Goal: Task Accomplishment & Management: Complete application form

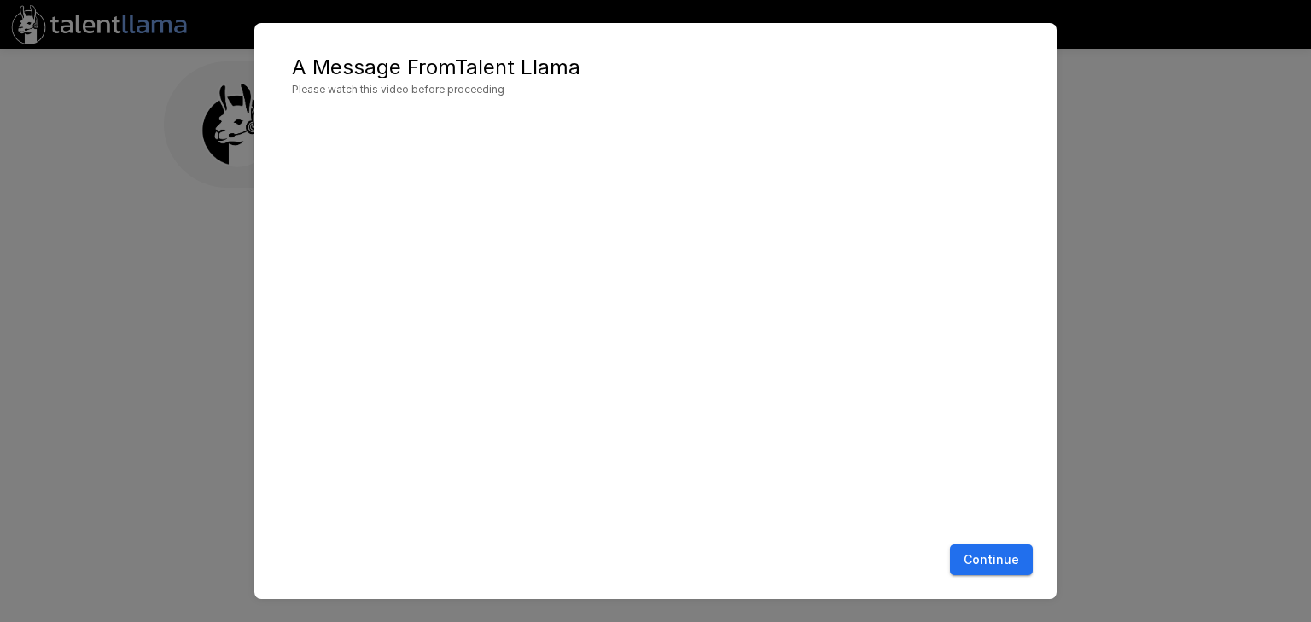
click at [1017, 568] on button "Continue" at bounding box center [991, 561] width 83 height 32
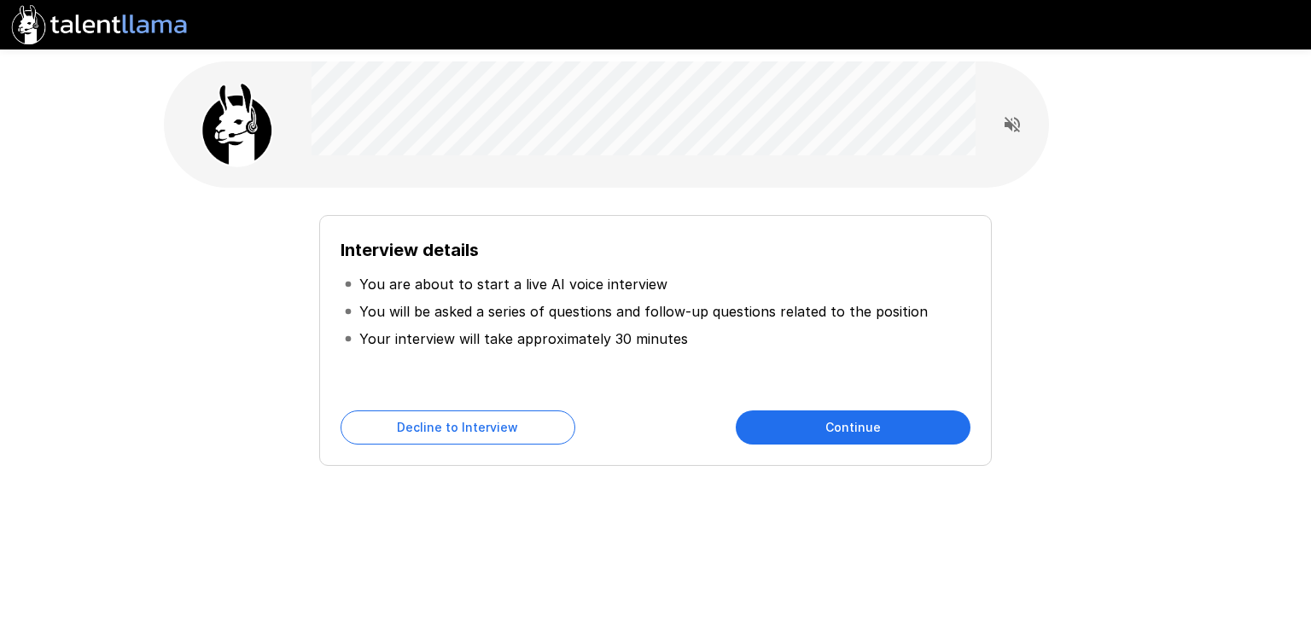
click at [891, 431] on button "Continue" at bounding box center [853, 428] width 235 height 34
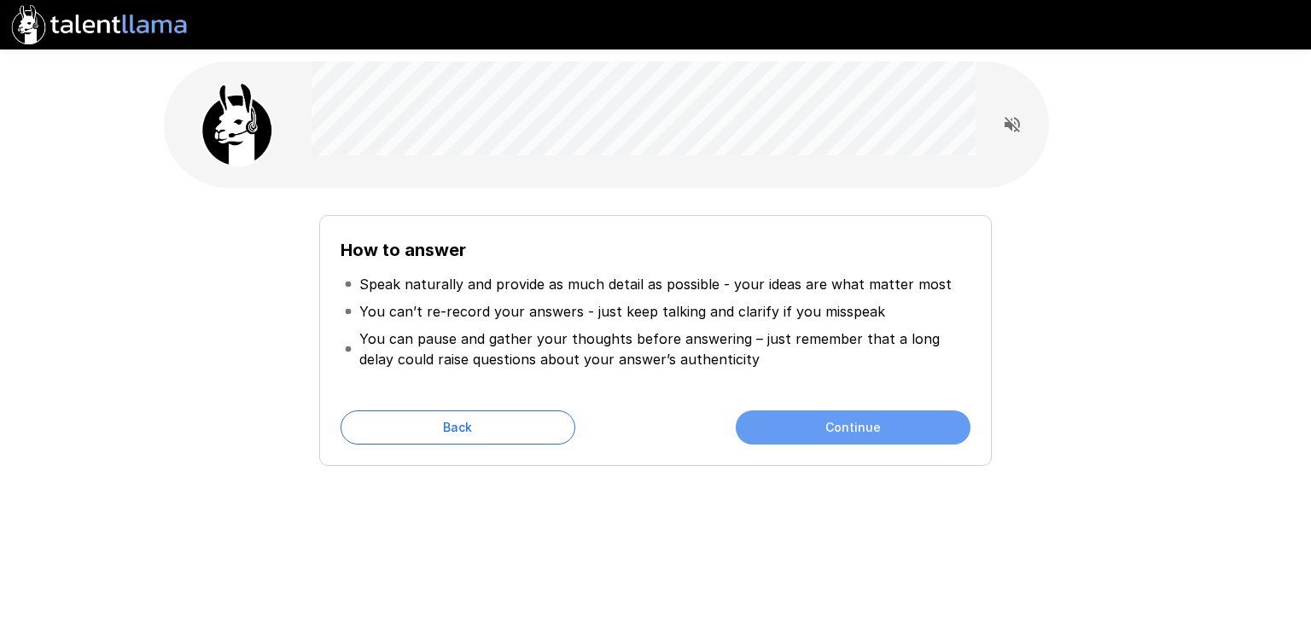
click at [830, 417] on button "Continue" at bounding box center [853, 428] width 235 height 34
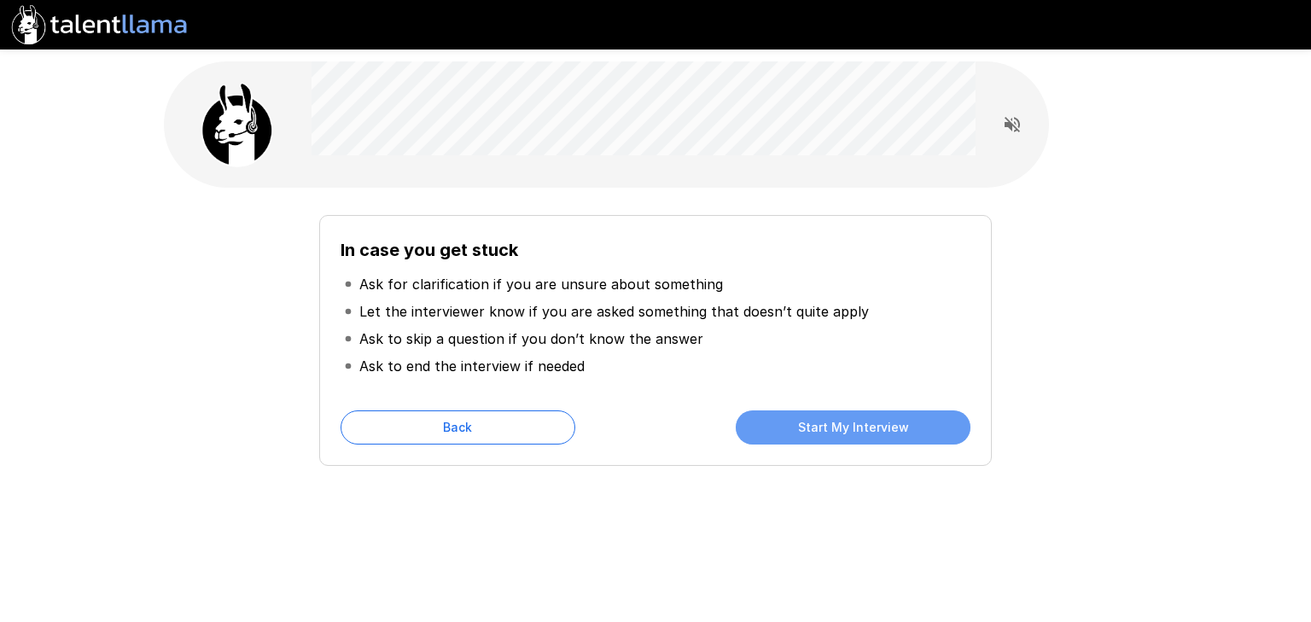
click at [819, 428] on button "Start My Interview" at bounding box center [853, 428] width 235 height 34
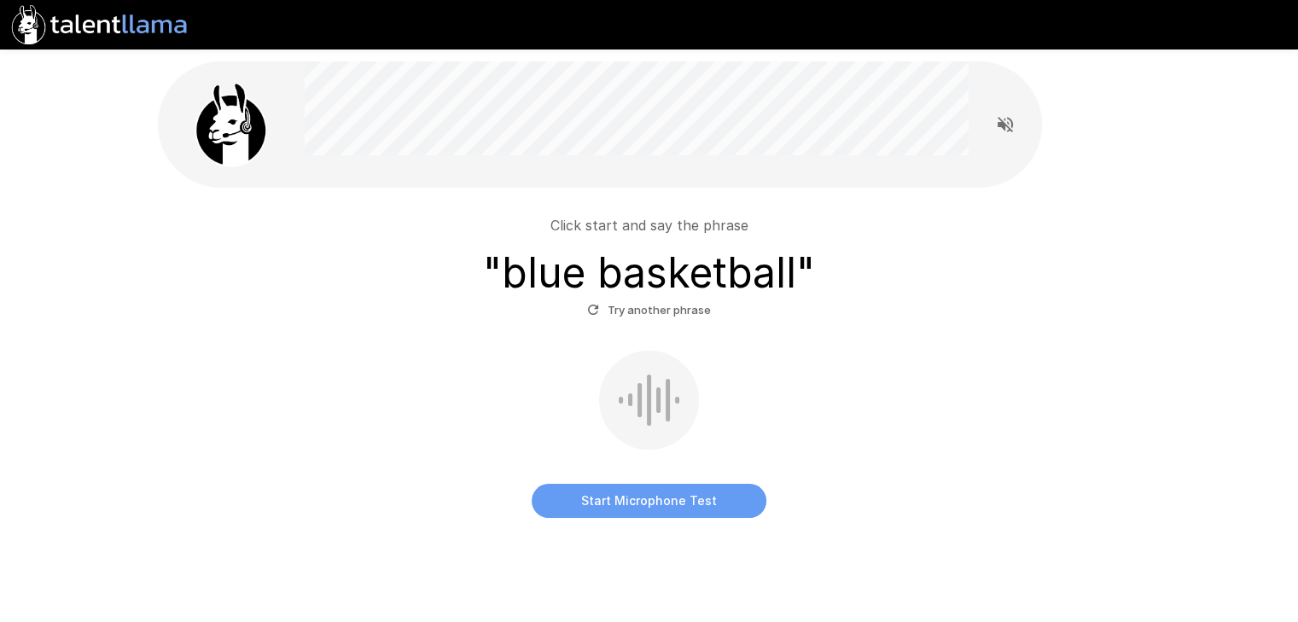
click at [659, 507] on button "Start Microphone Test" at bounding box center [649, 501] width 235 height 34
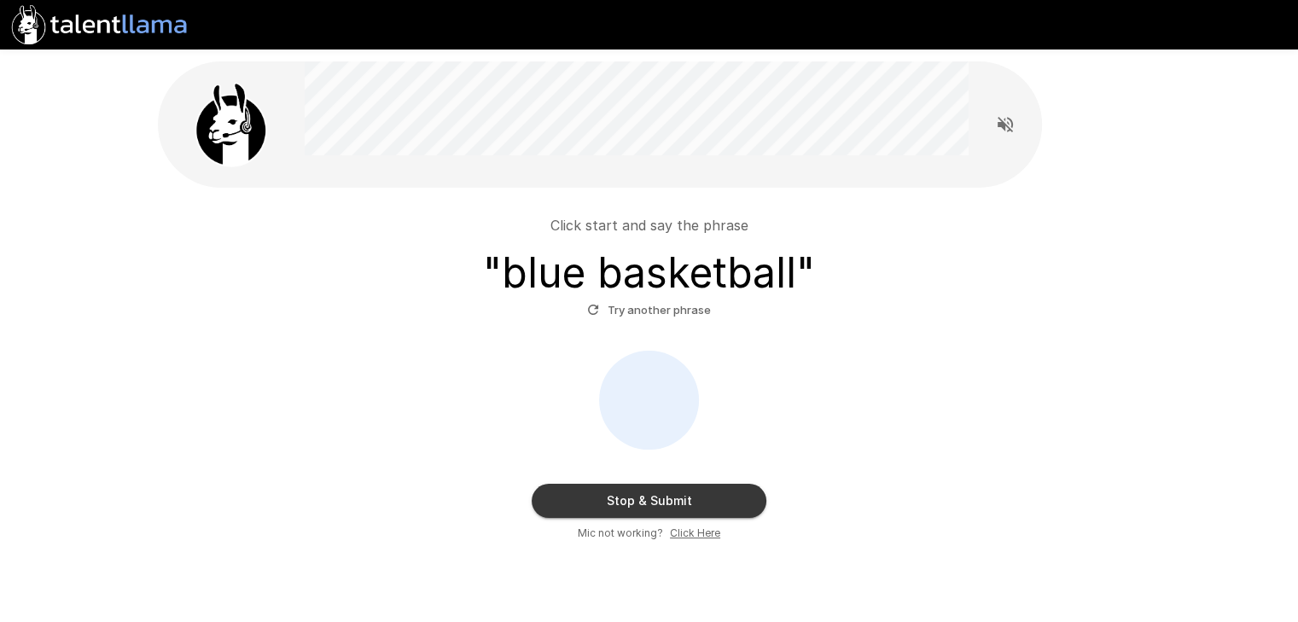
click at [659, 507] on button "Stop & Submit" at bounding box center [649, 501] width 235 height 34
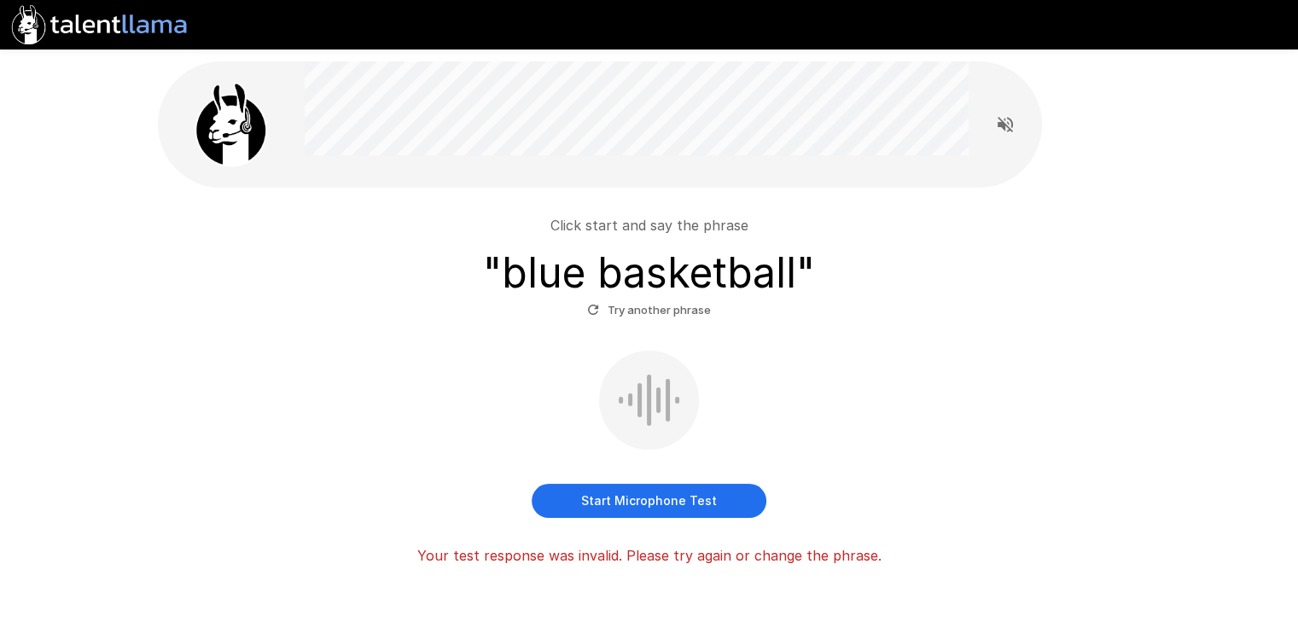
click at [659, 507] on button "Start Microphone Test" at bounding box center [649, 501] width 235 height 34
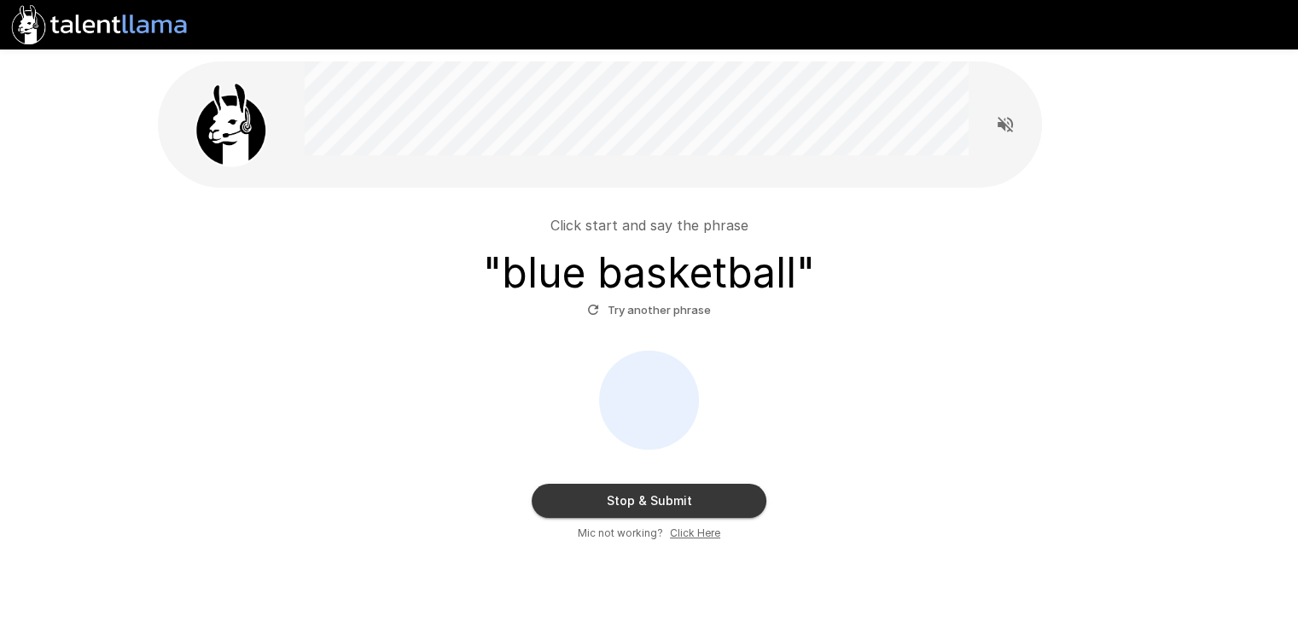
click at [659, 507] on button "Stop & Submit" at bounding box center [649, 501] width 235 height 34
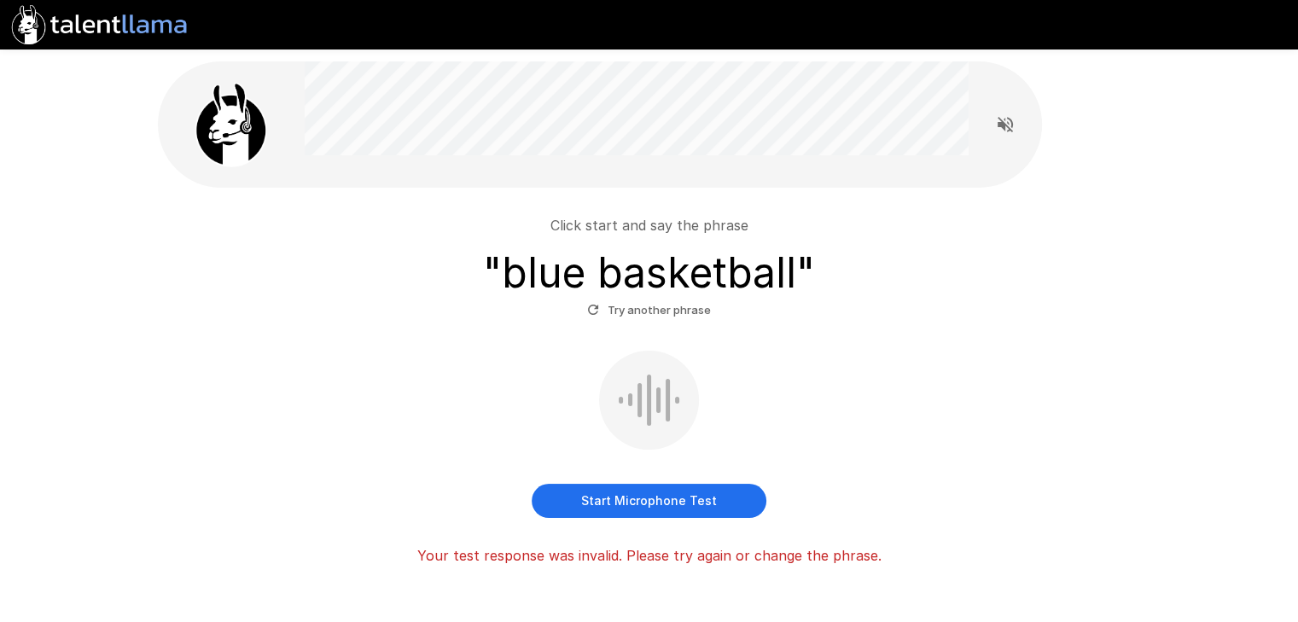
click at [659, 507] on button "Start Microphone Test" at bounding box center [649, 501] width 235 height 34
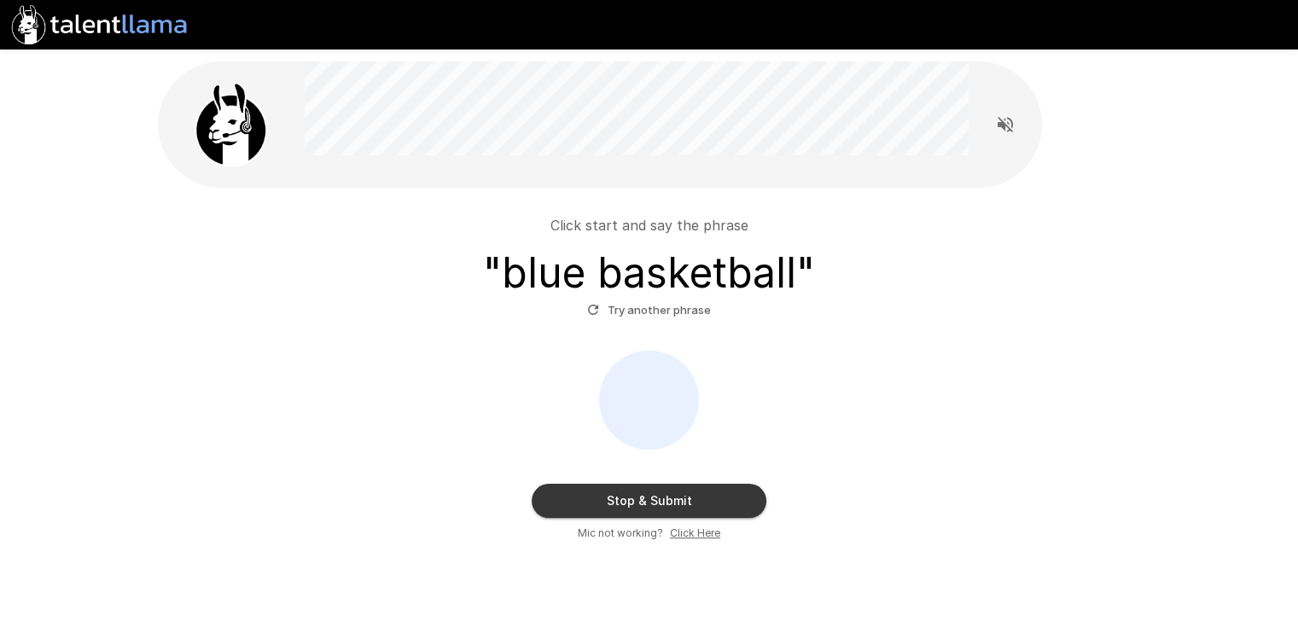
click at [659, 507] on button "Stop & Submit" at bounding box center [649, 501] width 235 height 34
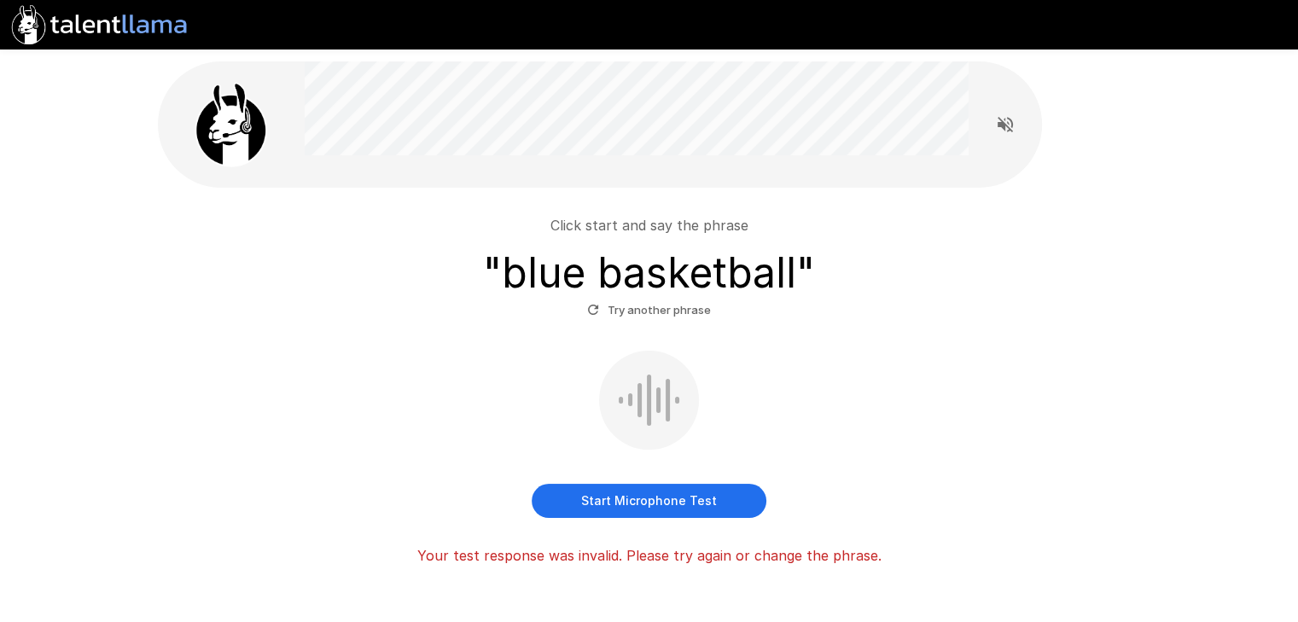
click at [659, 508] on button "Start Microphone Test" at bounding box center [649, 501] width 235 height 34
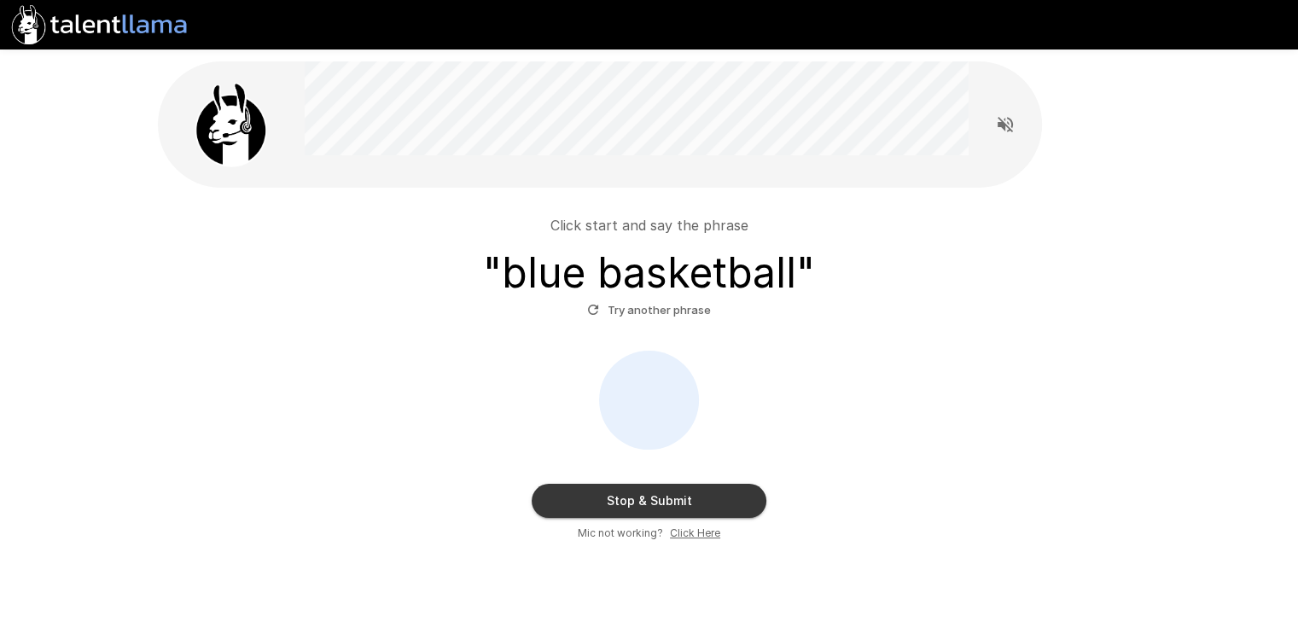
click at [659, 508] on button "Stop & Submit" at bounding box center [649, 501] width 235 height 34
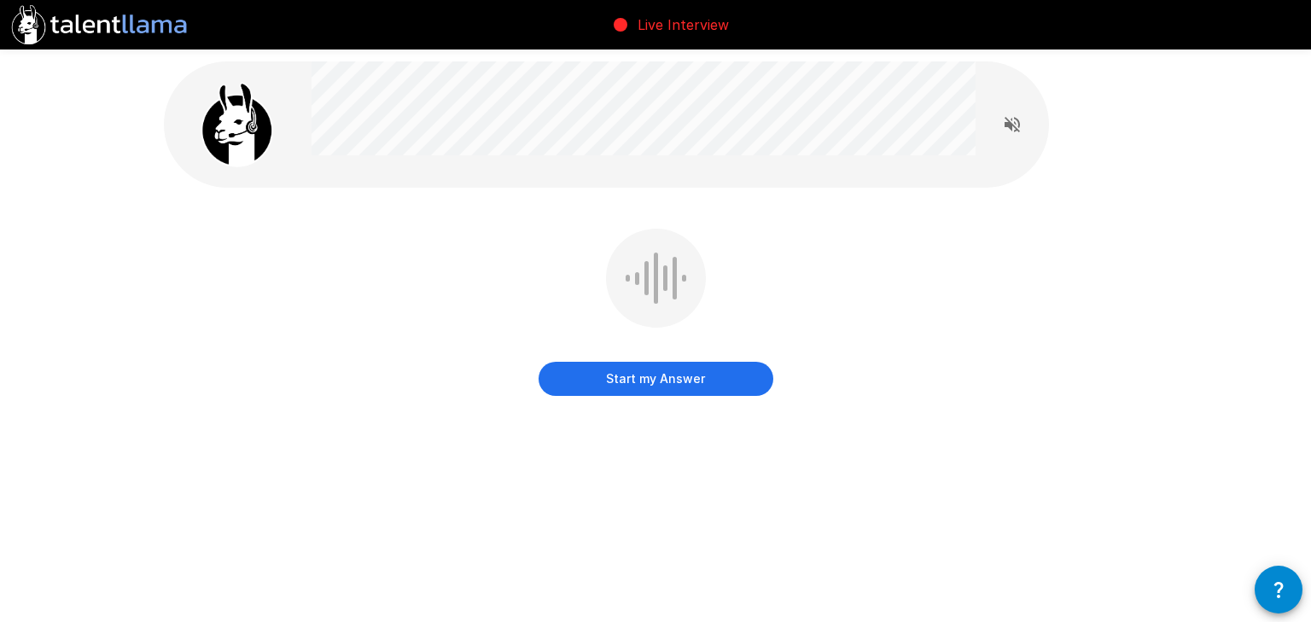
click at [603, 370] on button "Start my Answer" at bounding box center [656, 379] width 235 height 34
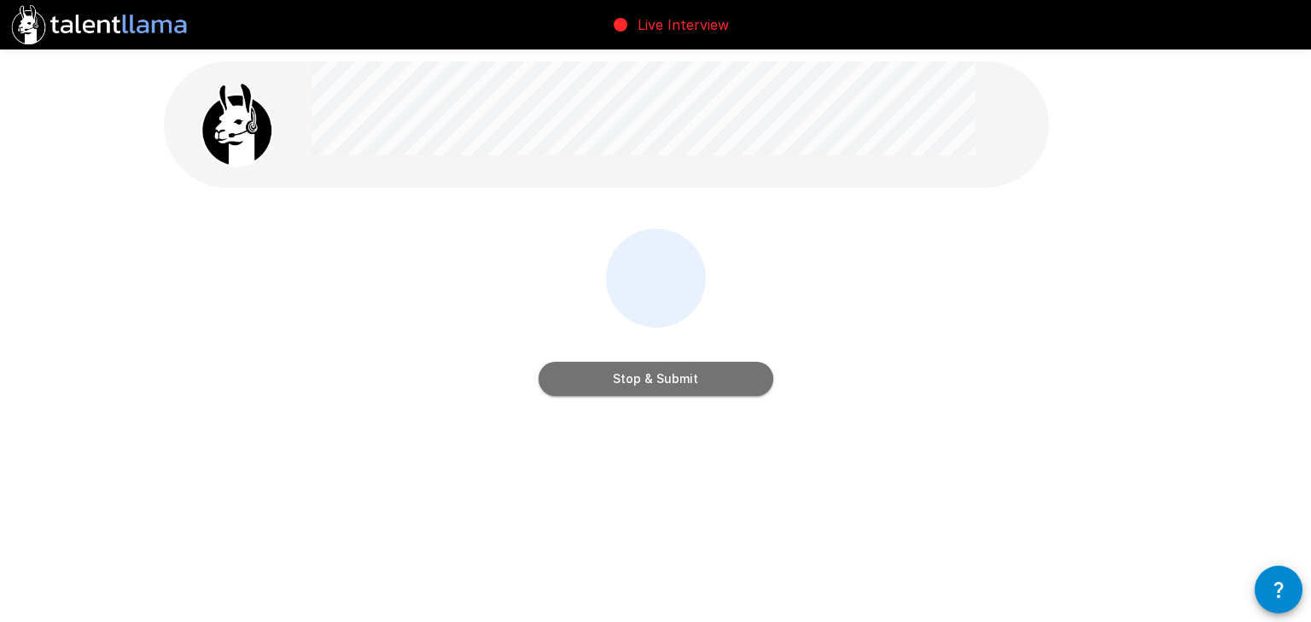
click at [603, 370] on button "Stop & Submit" at bounding box center [656, 379] width 235 height 34
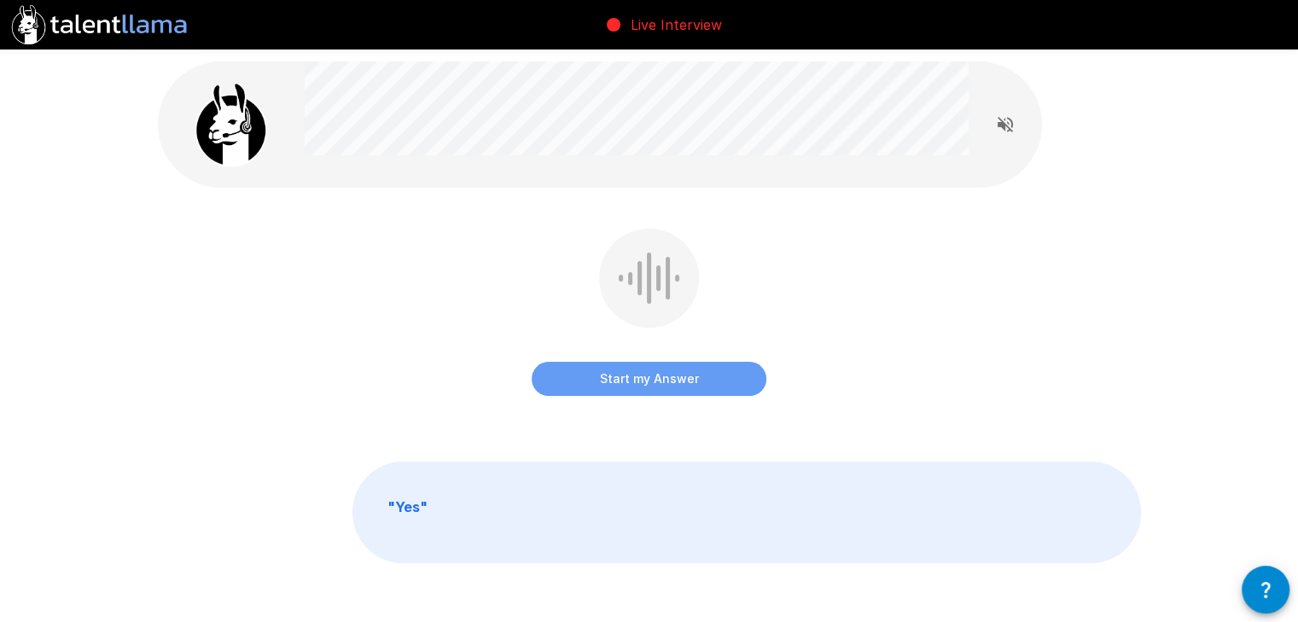
click at [586, 387] on button "Start my Answer" at bounding box center [649, 379] width 235 height 34
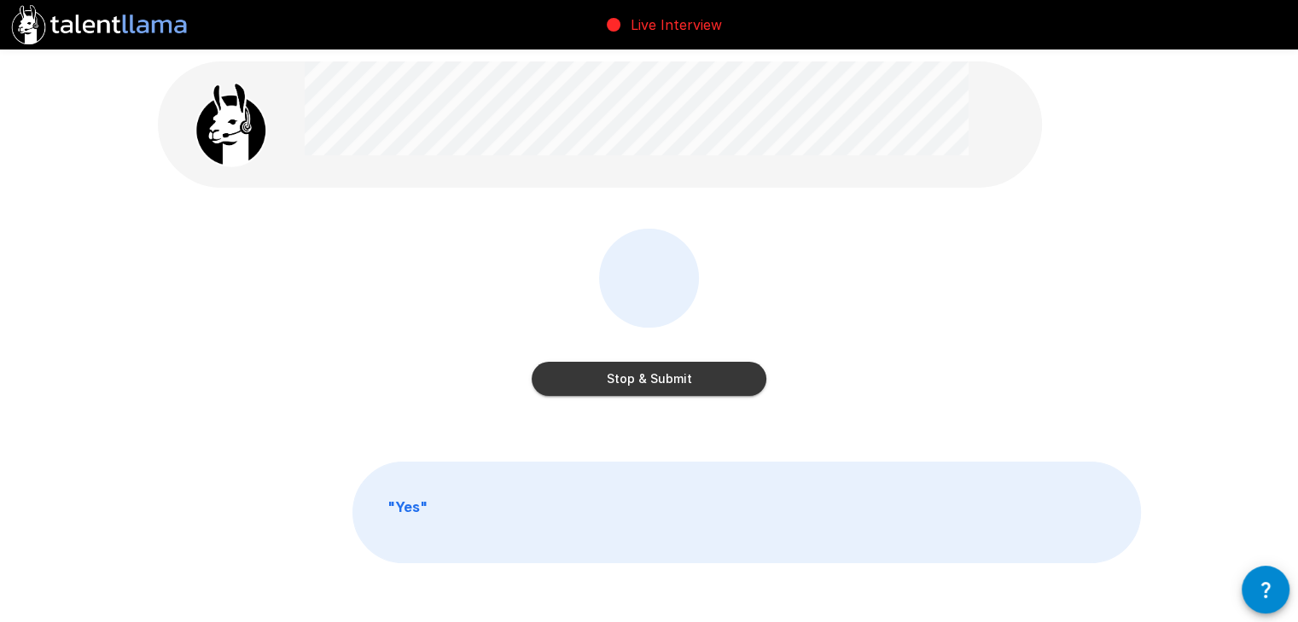
click at [577, 388] on button "Stop & Submit" at bounding box center [649, 379] width 235 height 34
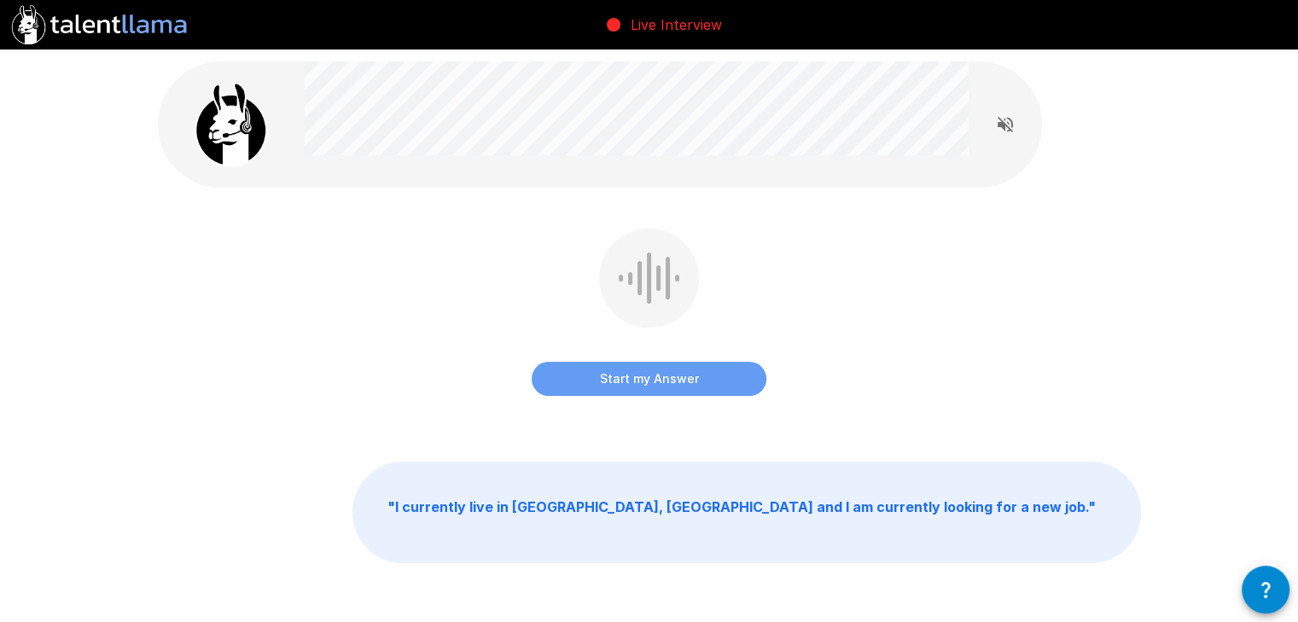
click at [586, 383] on button "Start my Answer" at bounding box center [649, 379] width 235 height 34
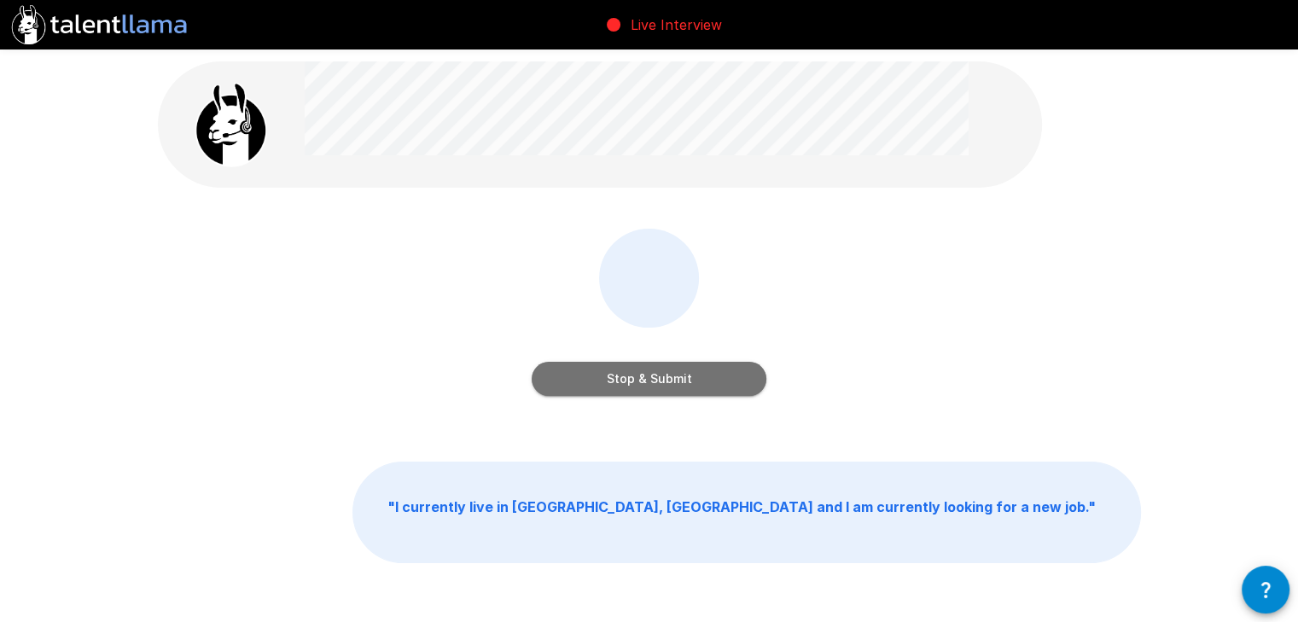
click at [621, 375] on button "Stop & Submit" at bounding box center [649, 379] width 235 height 34
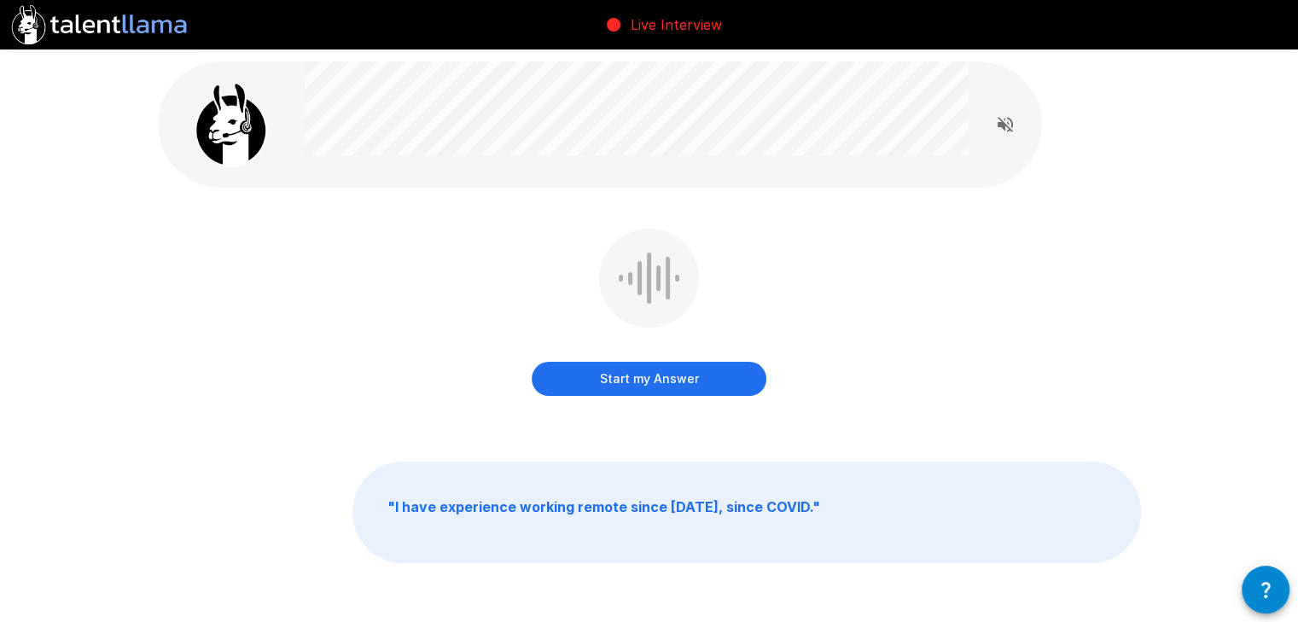
click at [699, 384] on button "Start my Answer" at bounding box center [649, 379] width 235 height 34
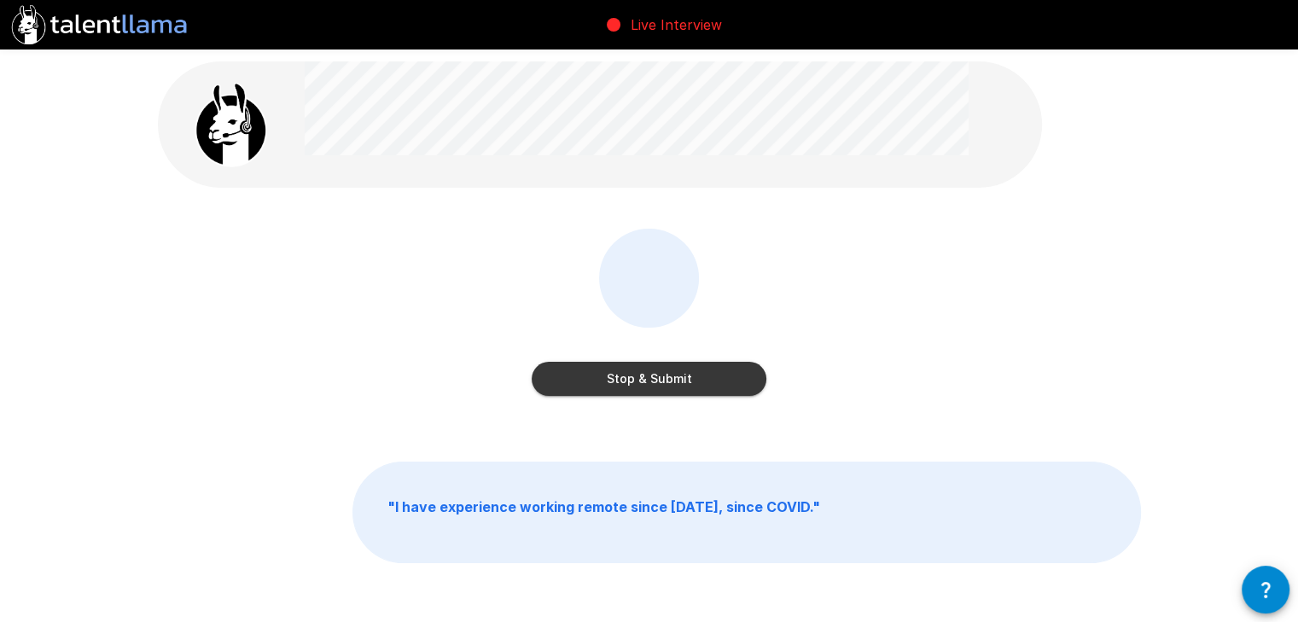
click at [697, 386] on button "Stop & Submit" at bounding box center [649, 379] width 235 height 34
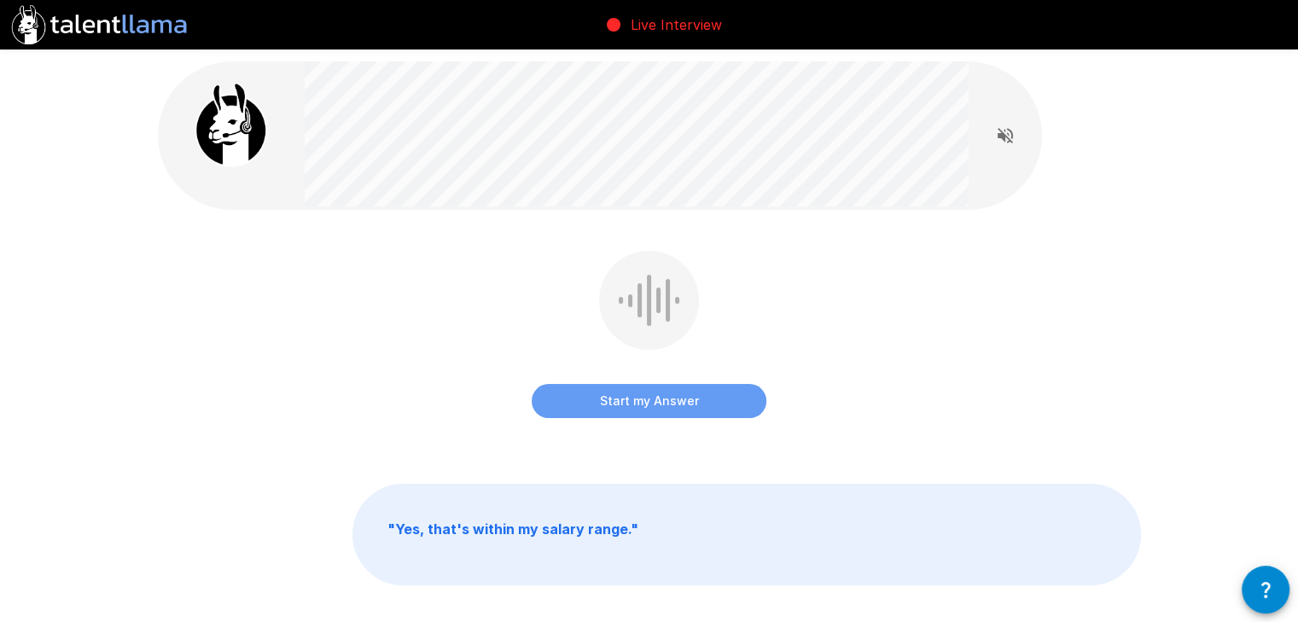
click at [685, 399] on button "Start my Answer" at bounding box center [649, 401] width 235 height 34
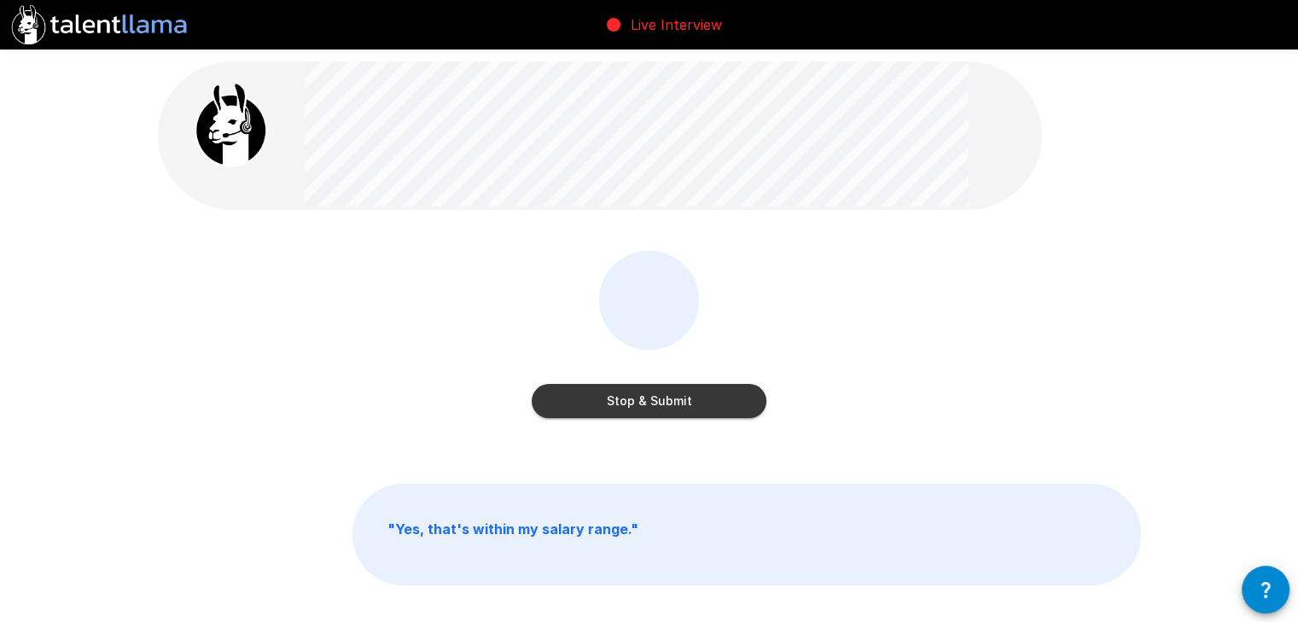
click at [685, 399] on button "Stop & Submit" at bounding box center [649, 401] width 235 height 34
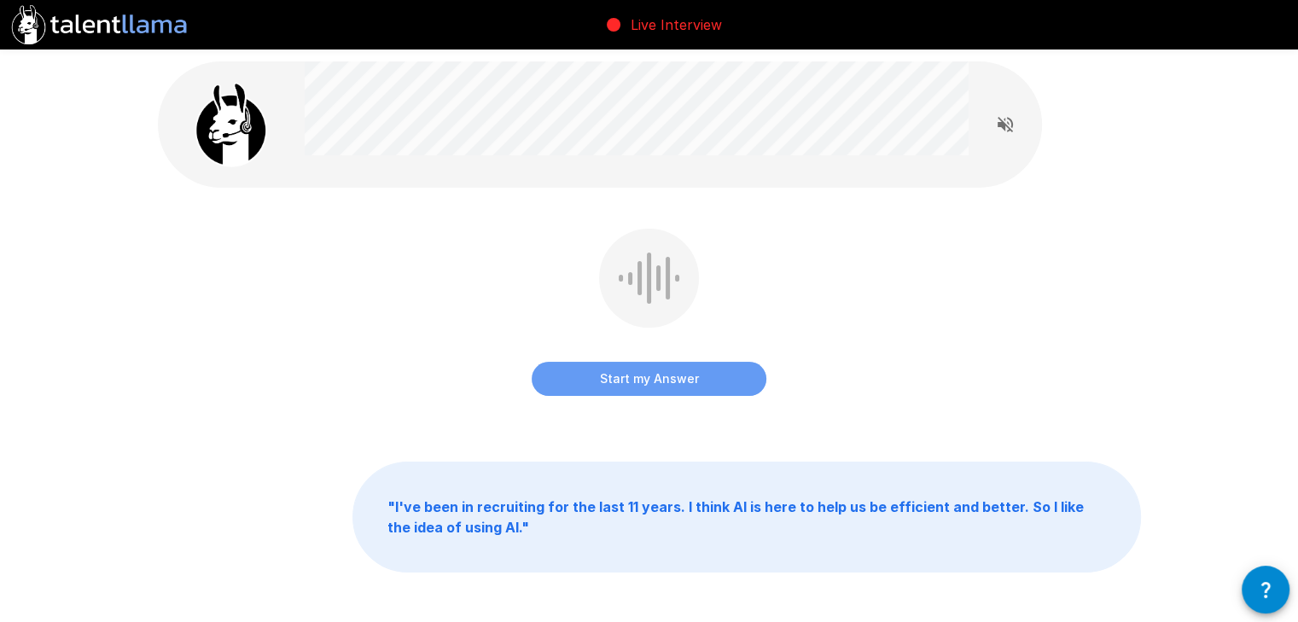
click at [644, 376] on button "Start my Answer" at bounding box center [649, 379] width 235 height 34
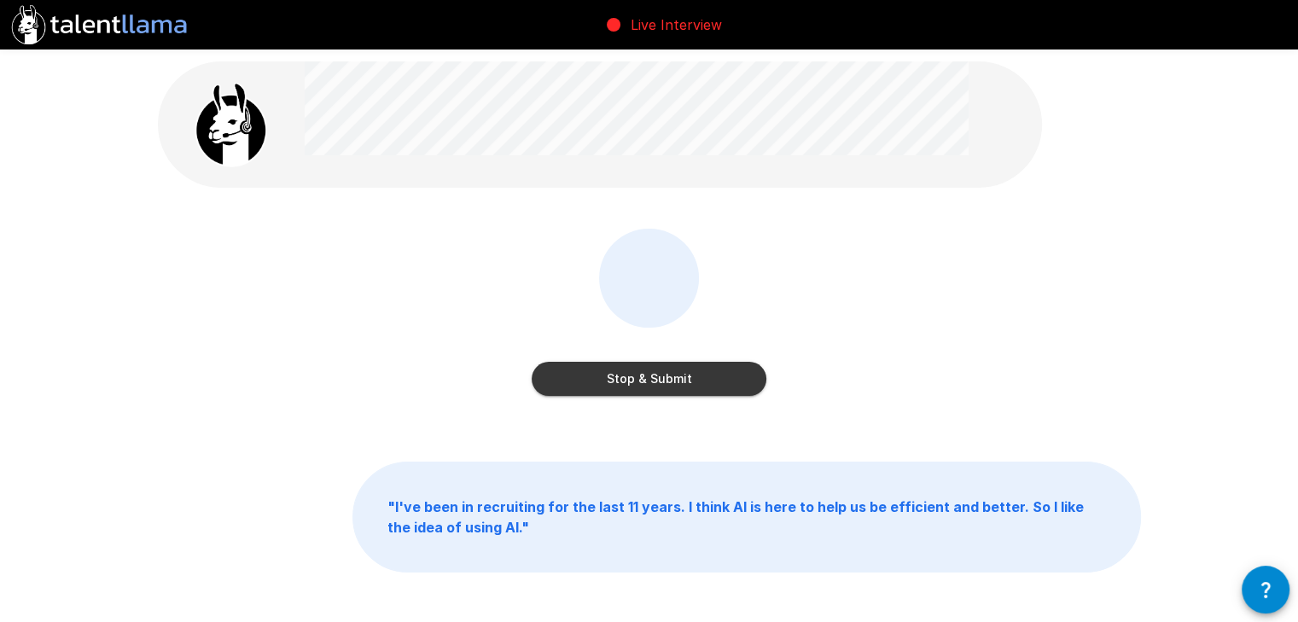
click at [644, 376] on button "Stop & Submit" at bounding box center [649, 379] width 235 height 34
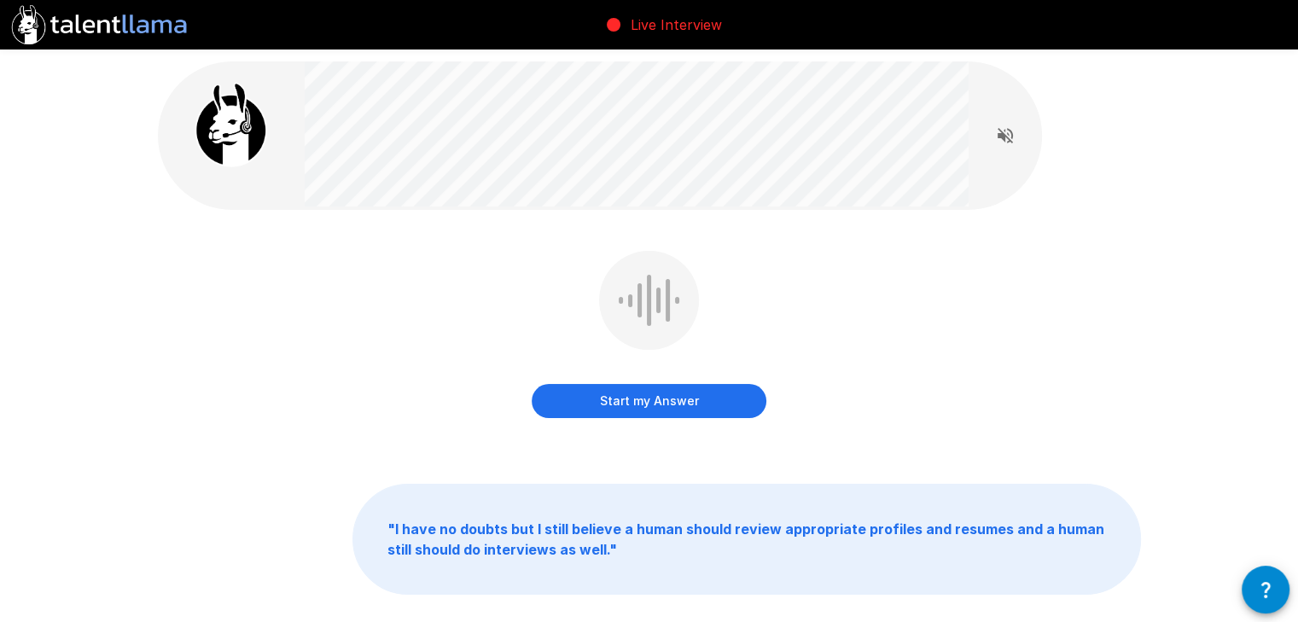
click at [604, 401] on button "Start my Answer" at bounding box center [649, 401] width 235 height 34
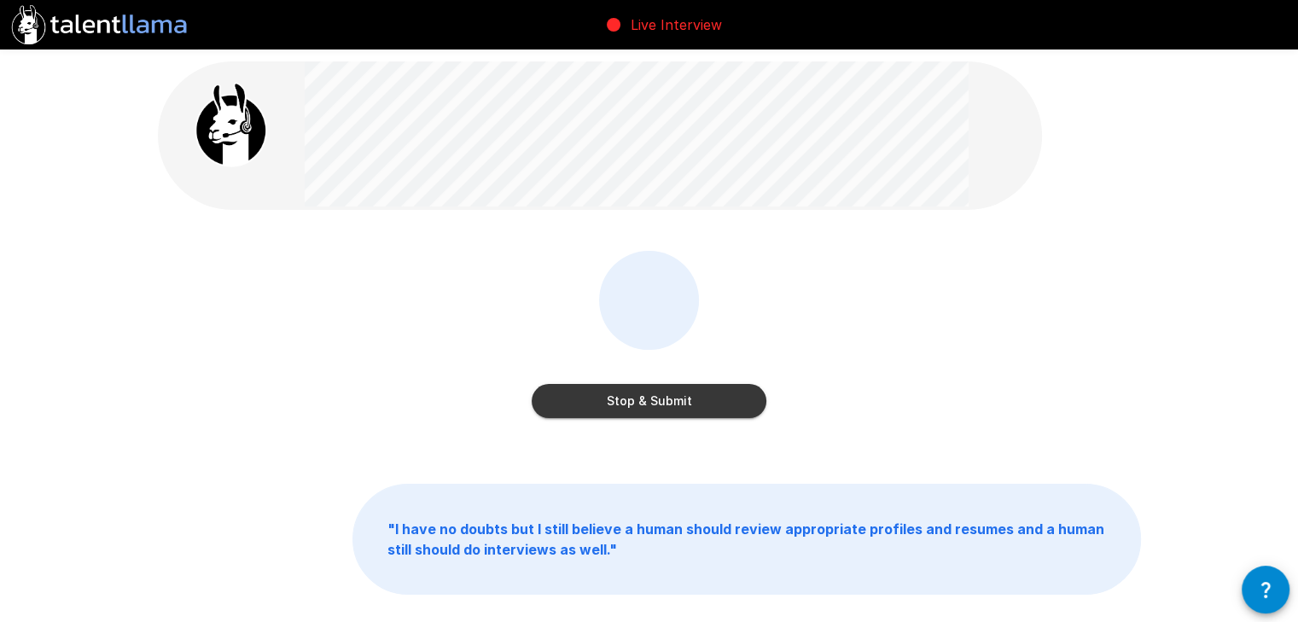
click at [604, 402] on button "Stop & Submit" at bounding box center [649, 401] width 235 height 34
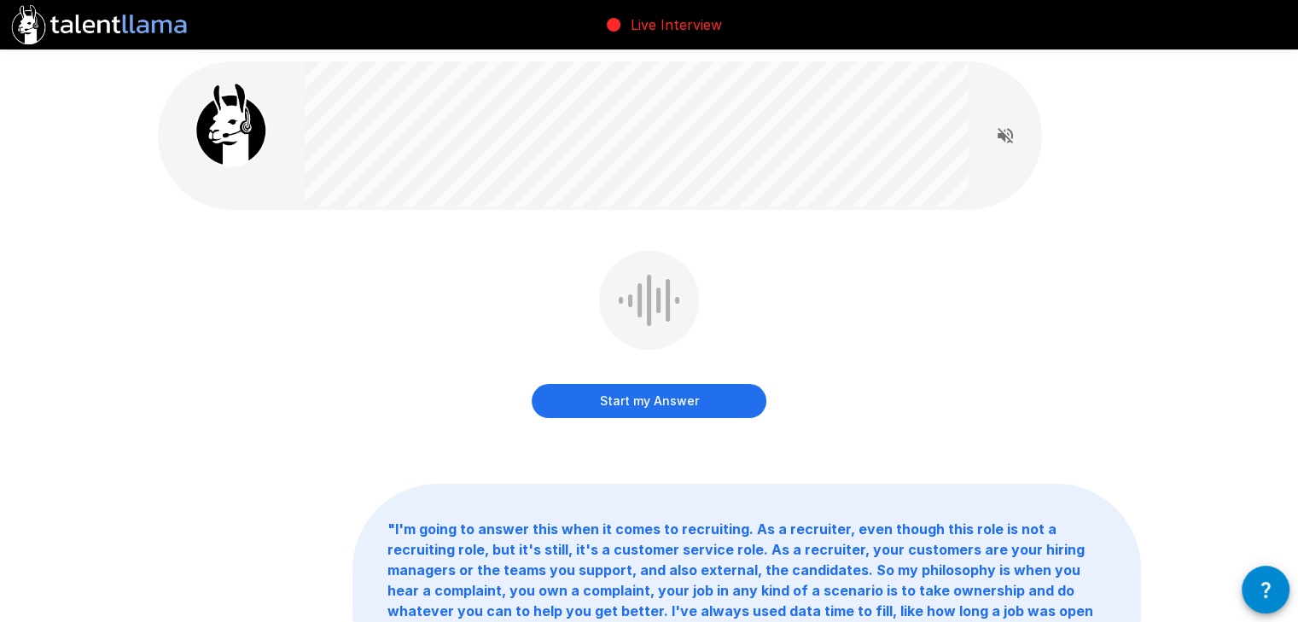
click at [604, 402] on button "Start my Answer" at bounding box center [649, 401] width 235 height 34
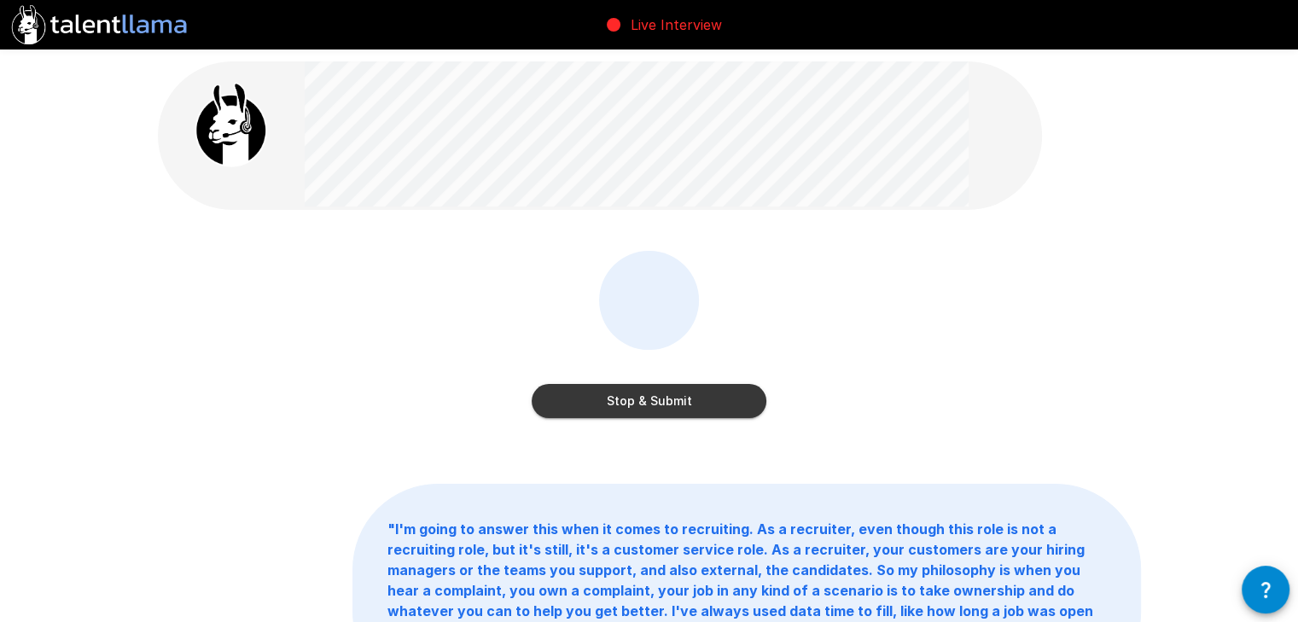
click at [604, 402] on button "Stop & Submit" at bounding box center [649, 401] width 235 height 34
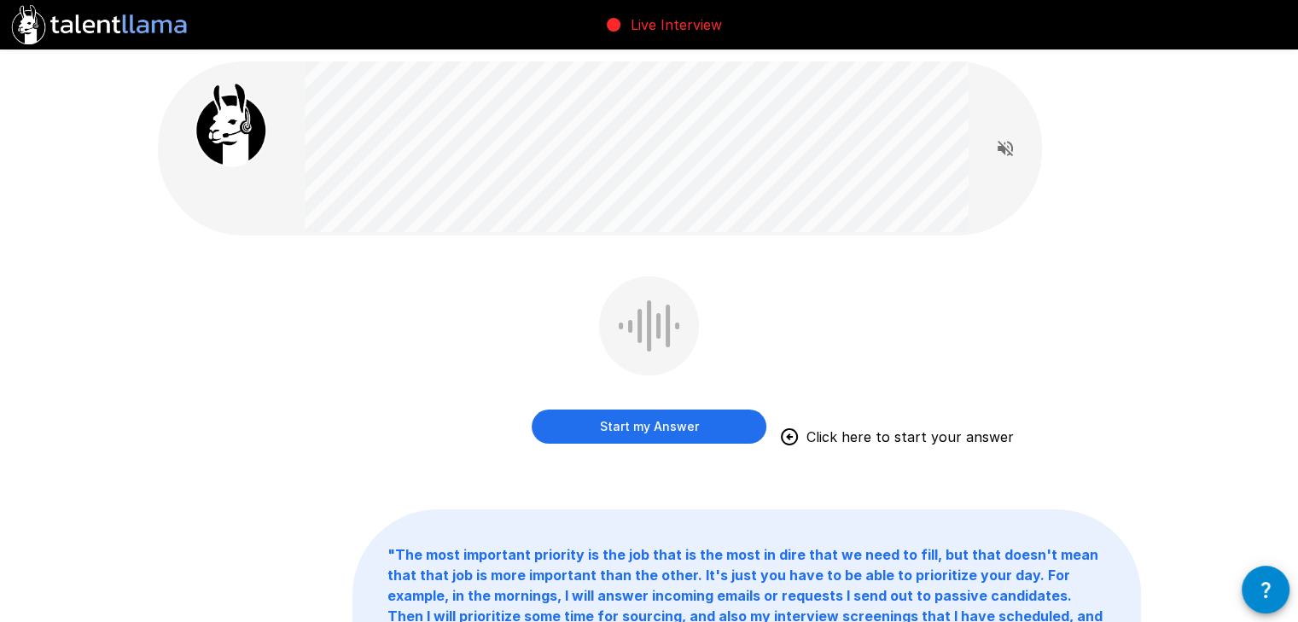
click at [601, 418] on button "Start my Answer" at bounding box center [649, 427] width 235 height 34
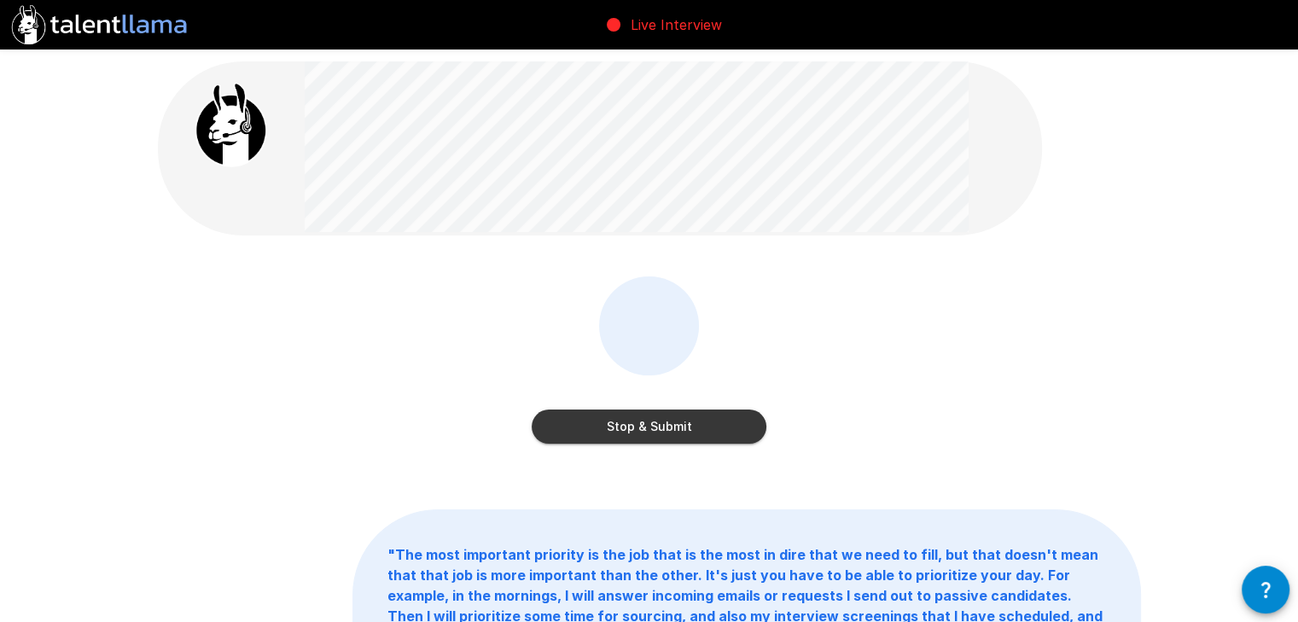
click at [594, 419] on button "Stop & Submit" at bounding box center [649, 427] width 235 height 34
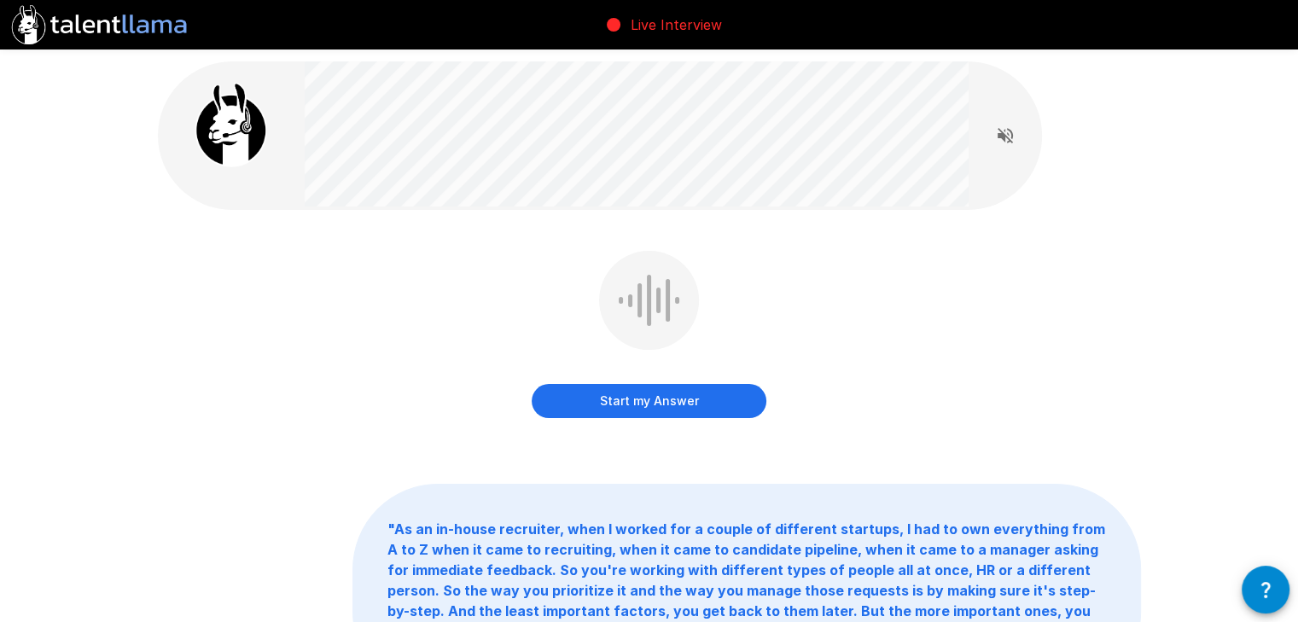
click at [625, 406] on button "Start my Answer" at bounding box center [649, 401] width 235 height 34
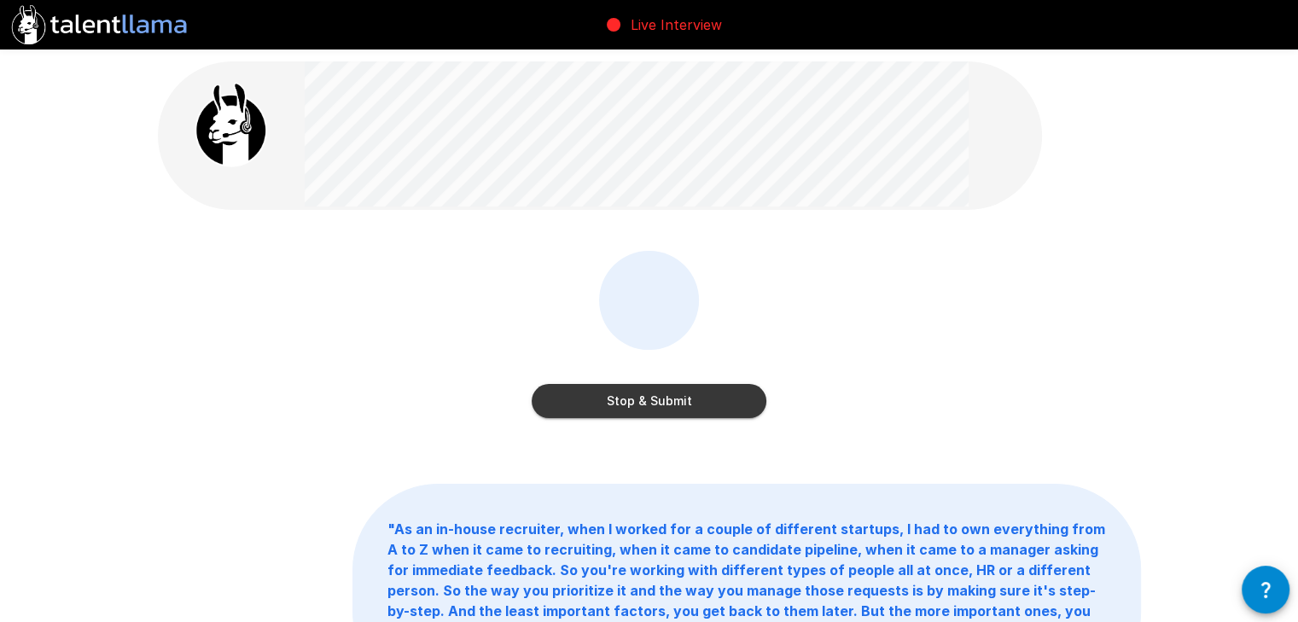
click at [603, 406] on button "Stop & Submit" at bounding box center [649, 401] width 235 height 34
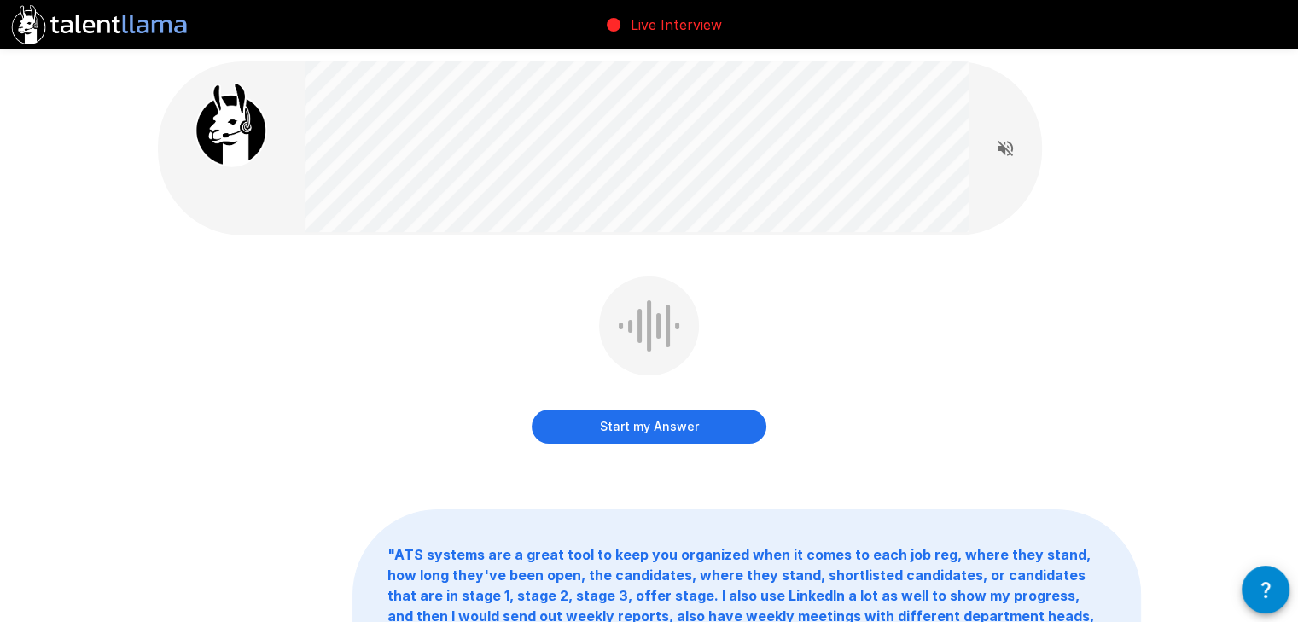
click at [597, 422] on button "Start my Answer" at bounding box center [649, 427] width 235 height 34
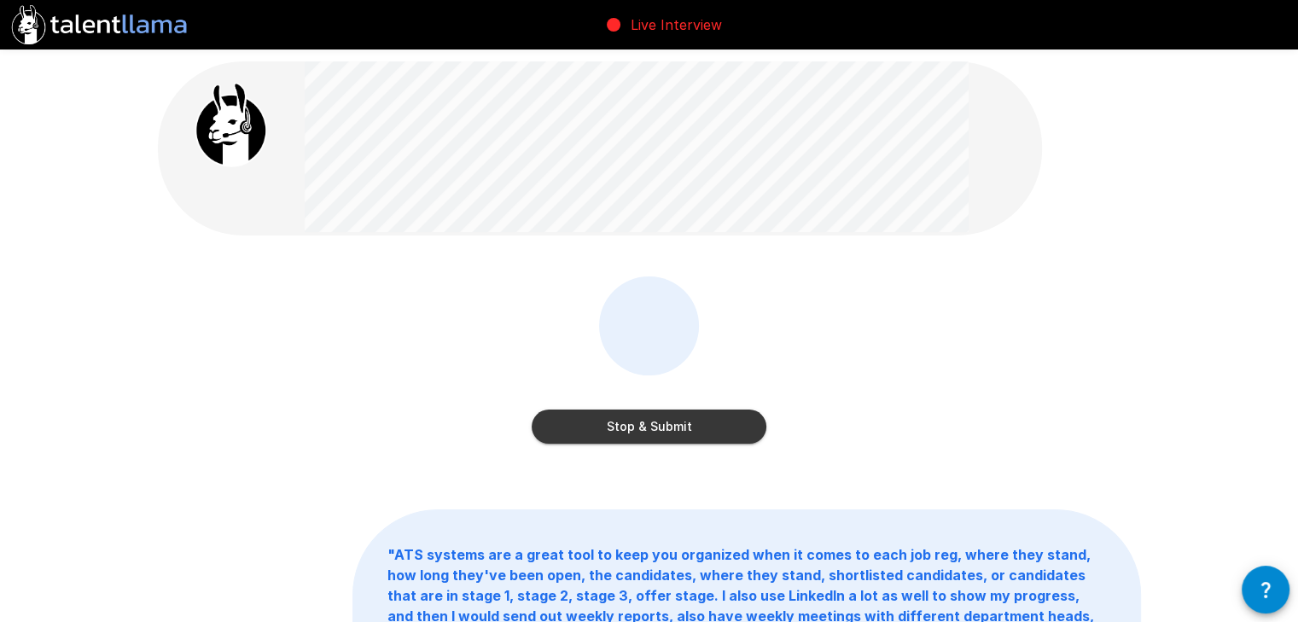
click at [748, 431] on button "Stop & Submit" at bounding box center [649, 427] width 235 height 34
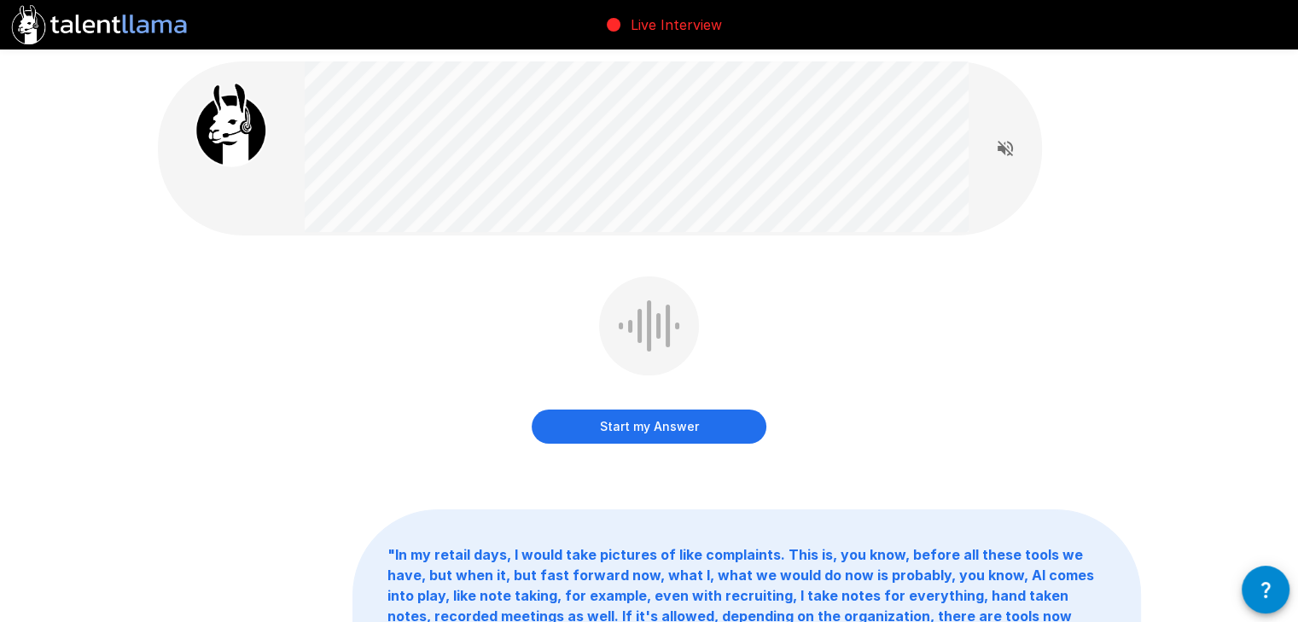
click at [743, 434] on button "Start my Answer" at bounding box center [649, 427] width 235 height 34
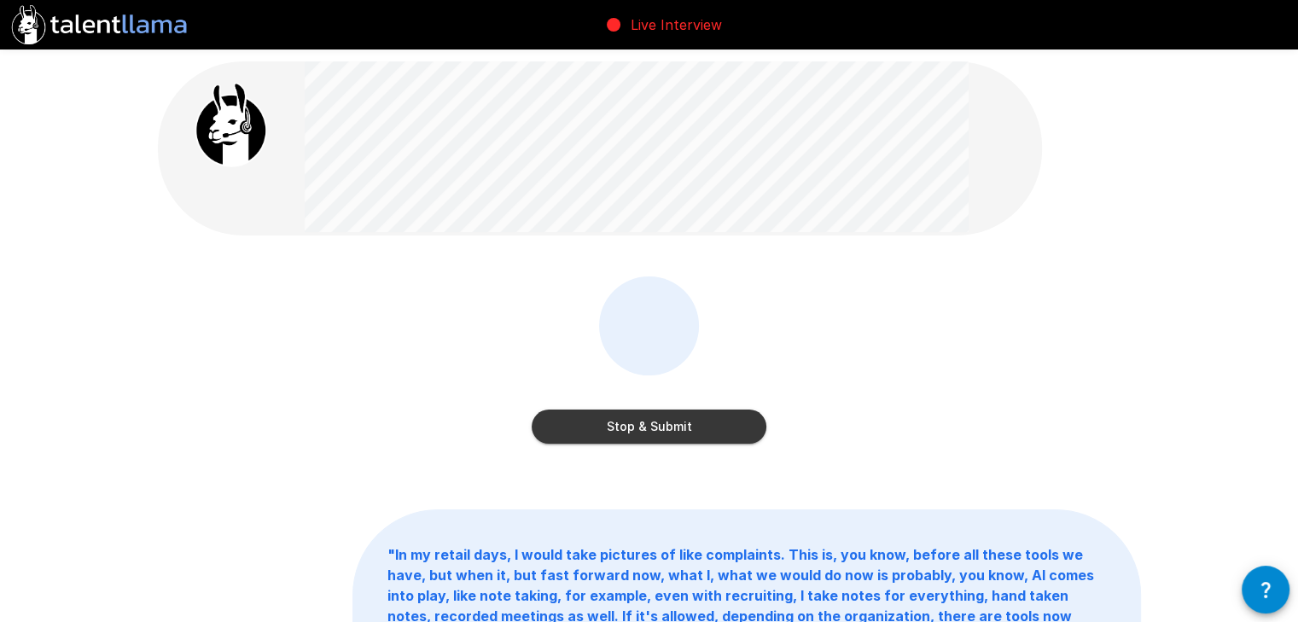
click at [692, 411] on button "Stop & Submit" at bounding box center [649, 427] width 235 height 34
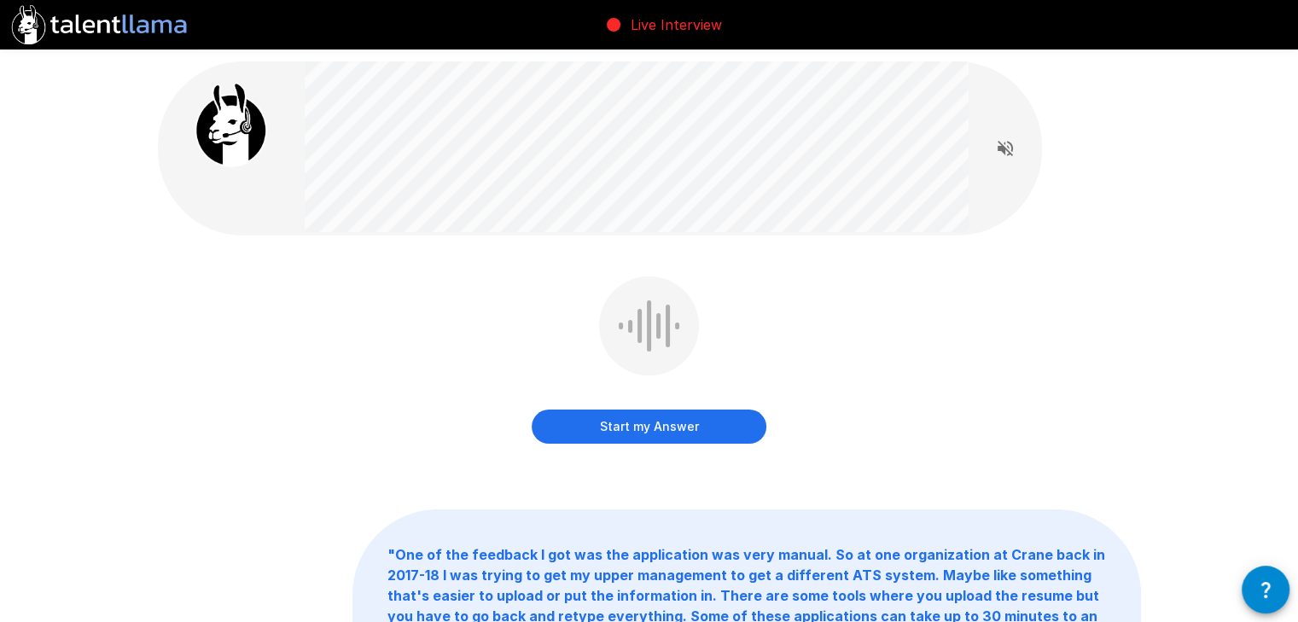
click at [563, 418] on button "Start my Answer" at bounding box center [649, 427] width 235 height 34
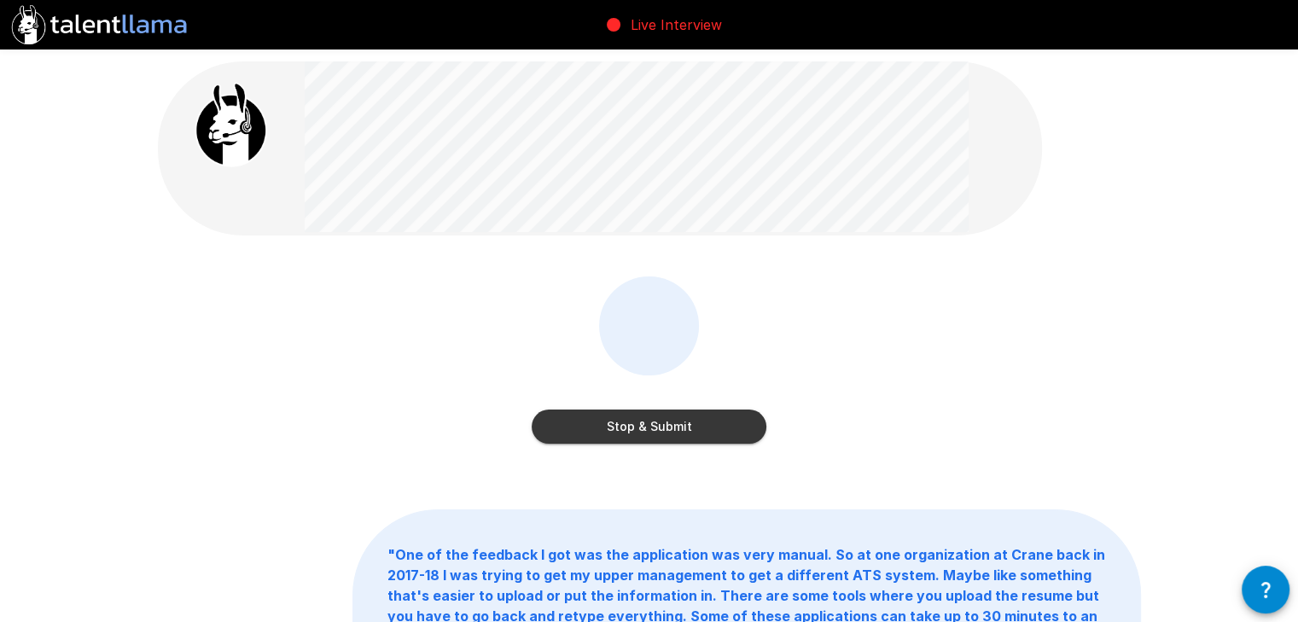
click at [641, 410] on button "Stop & Submit" at bounding box center [649, 427] width 235 height 34
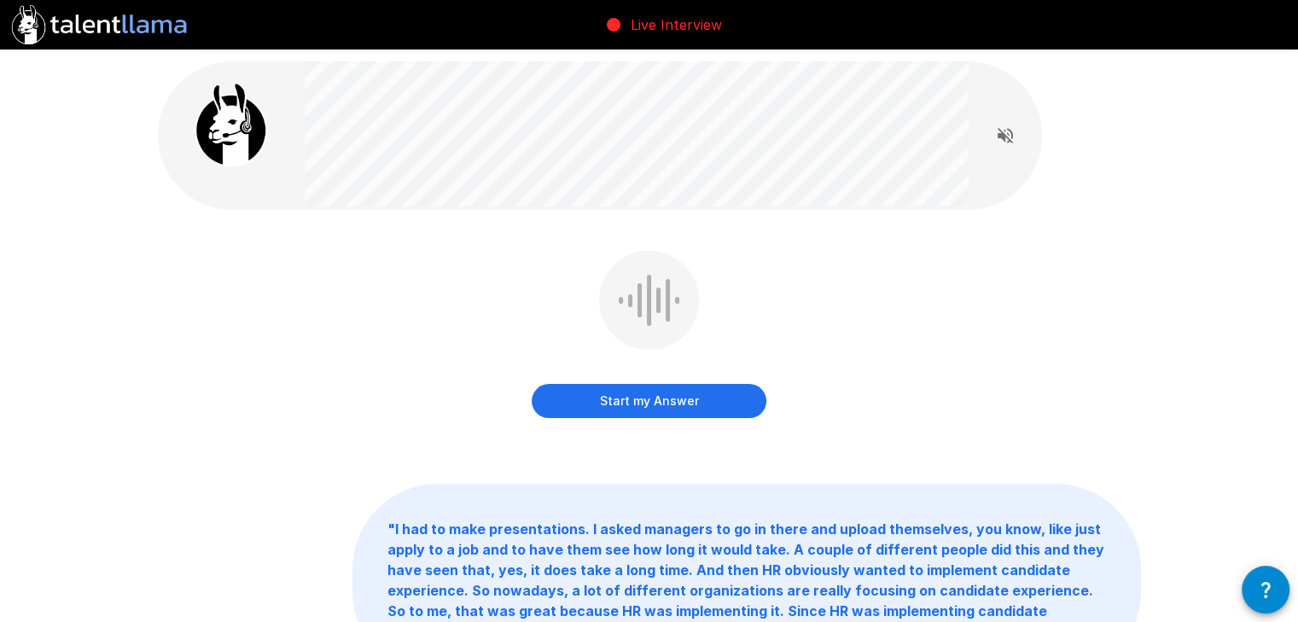
click at [637, 393] on button "Start my Answer" at bounding box center [649, 401] width 235 height 34
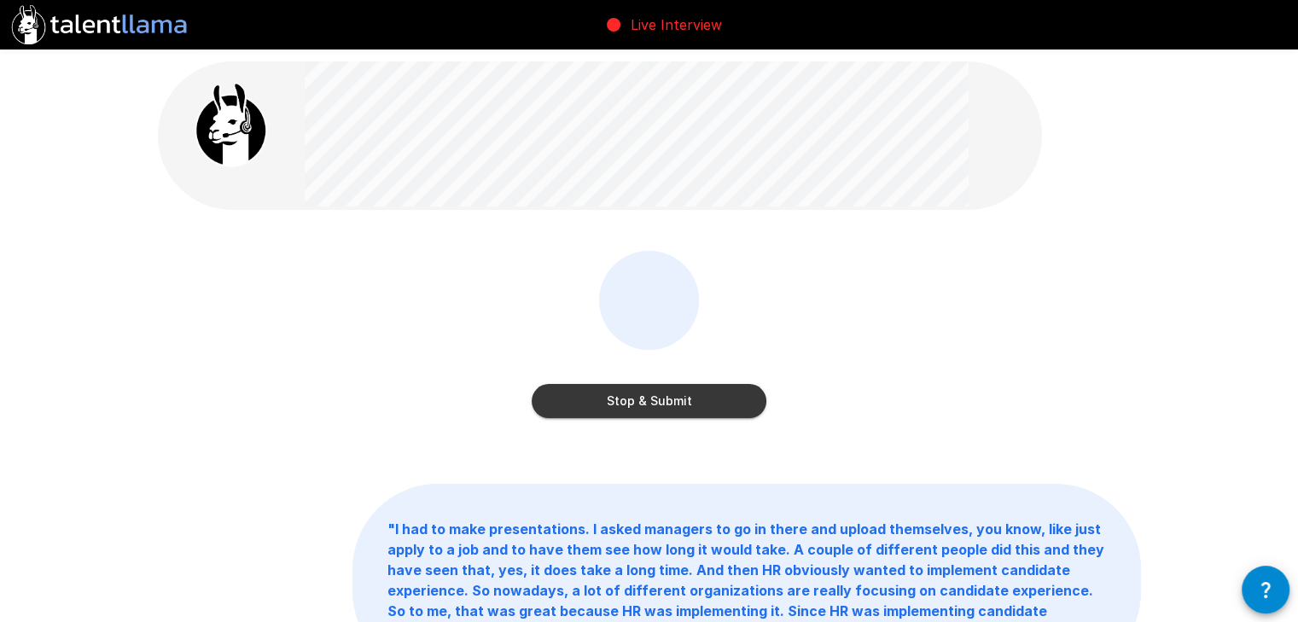
click at [624, 406] on button "Stop & Submit" at bounding box center [649, 401] width 235 height 34
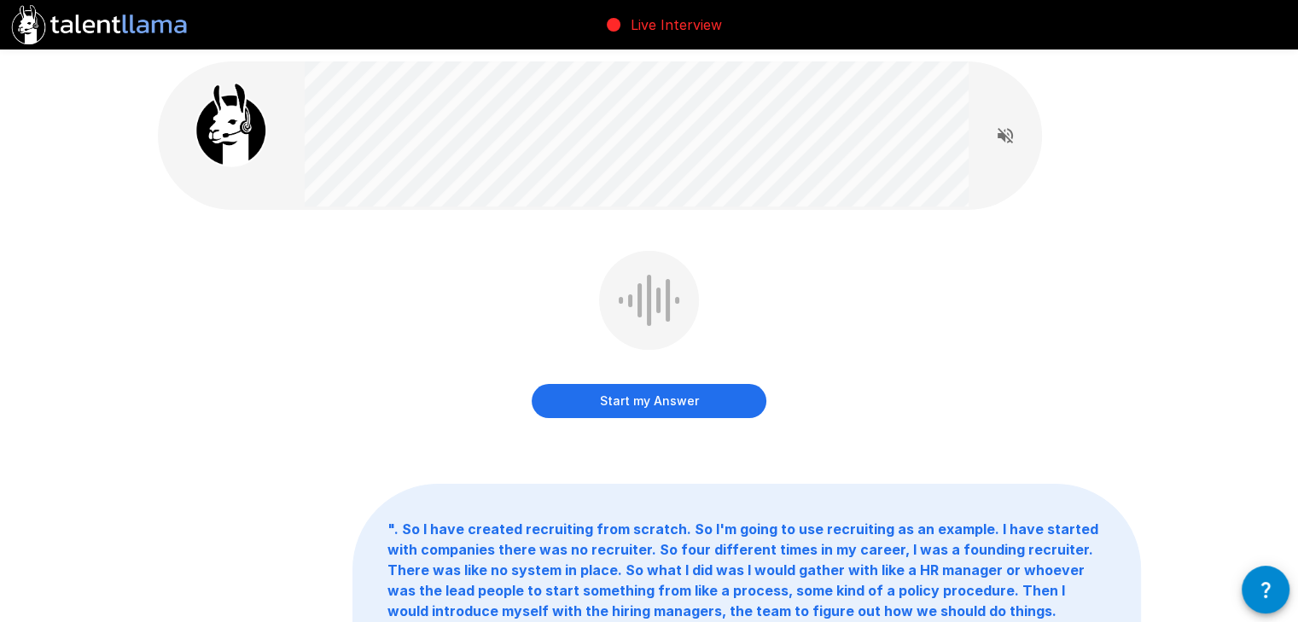
click at [624, 406] on button "Start my Answer" at bounding box center [649, 401] width 235 height 34
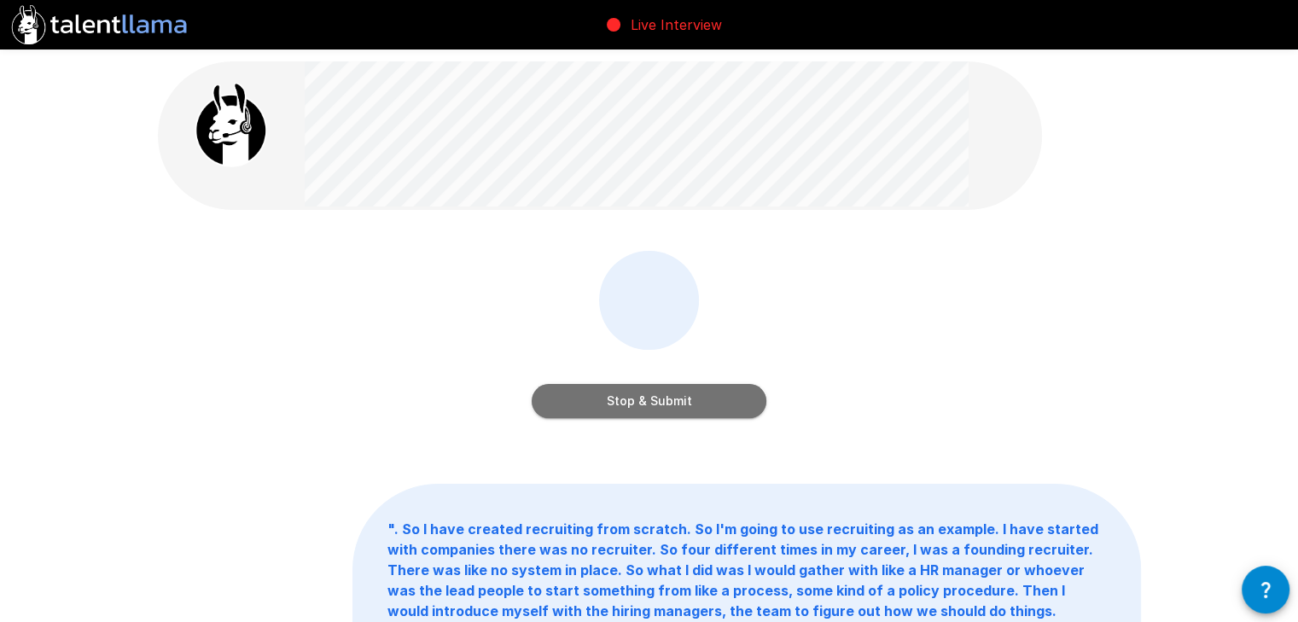
click at [624, 408] on button "Stop & Submit" at bounding box center [649, 401] width 235 height 34
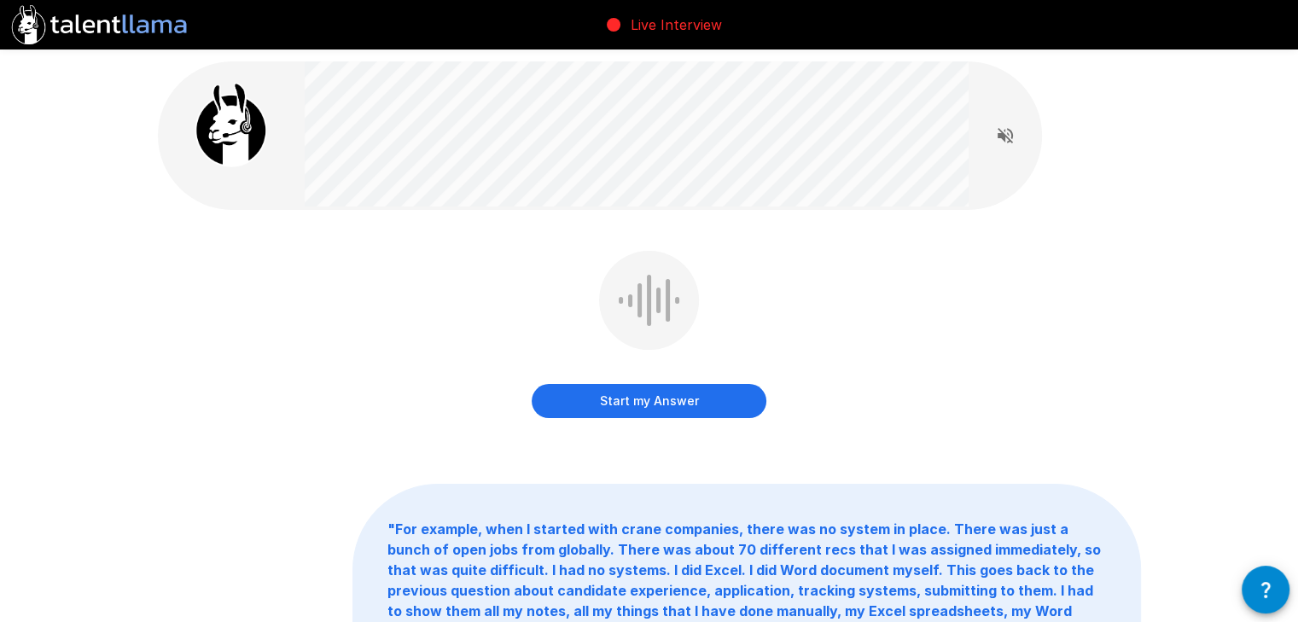
click at [624, 408] on button "Start my Answer" at bounding box center [649, 401] width 235 height 34
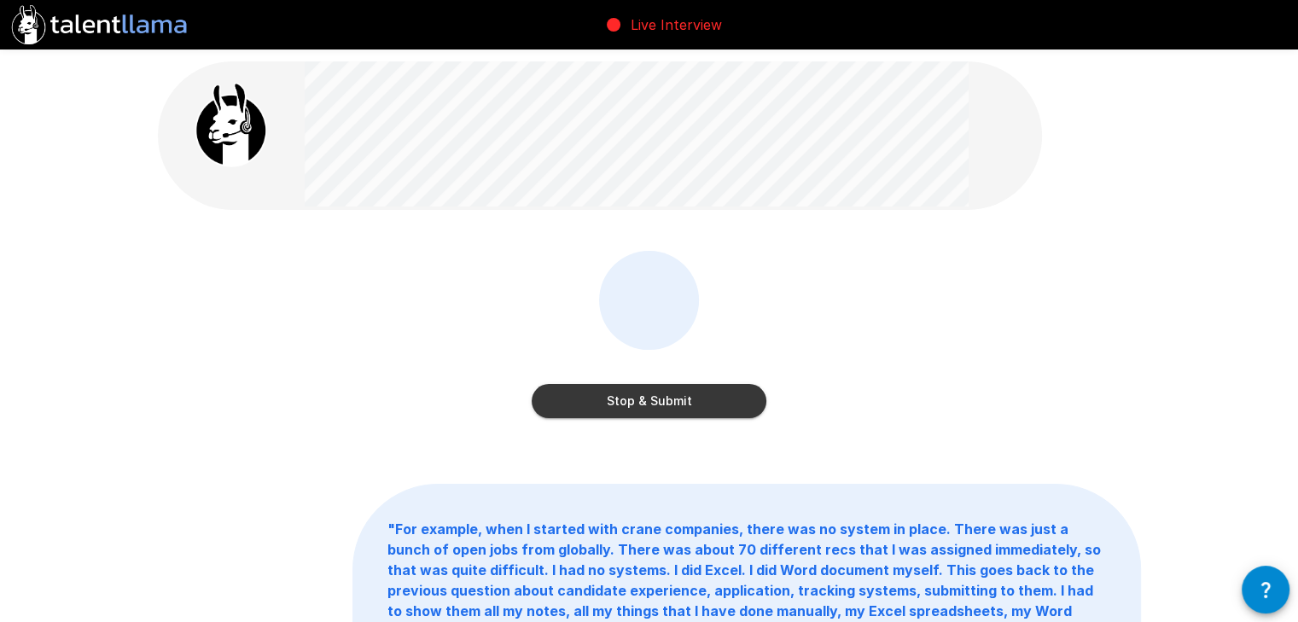
click at [626, 399] on button "Stop & Submit" at bounding box center [649, 401] width 235 height 34
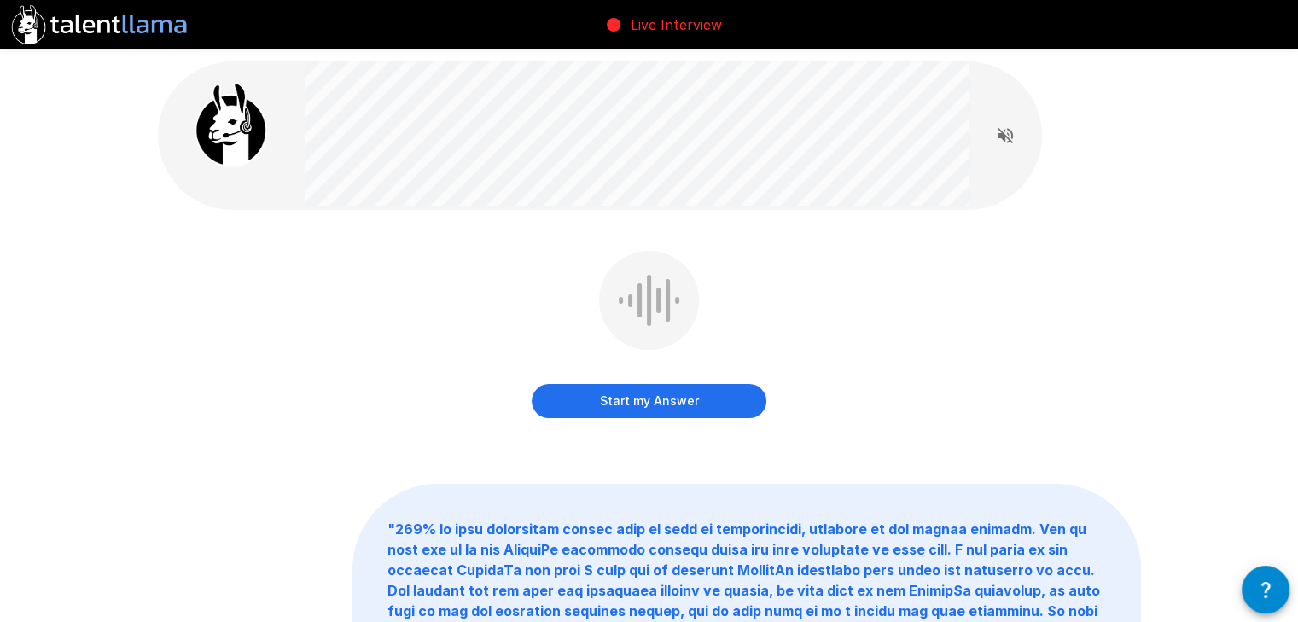
click at [626, 399] on button "Start my Answer" at bounding box center [649, 401] width 235 height 34
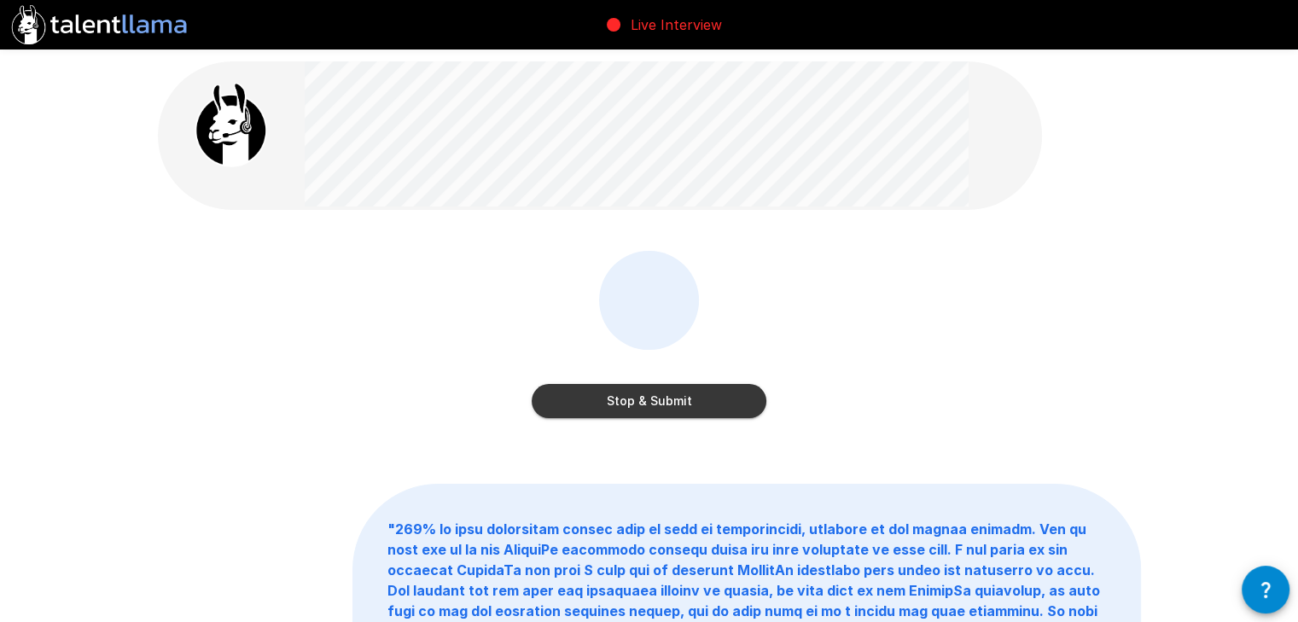
click at [626, 399] on button "Stop & Submit" at bounding box center [649, 401] width 235 height 34
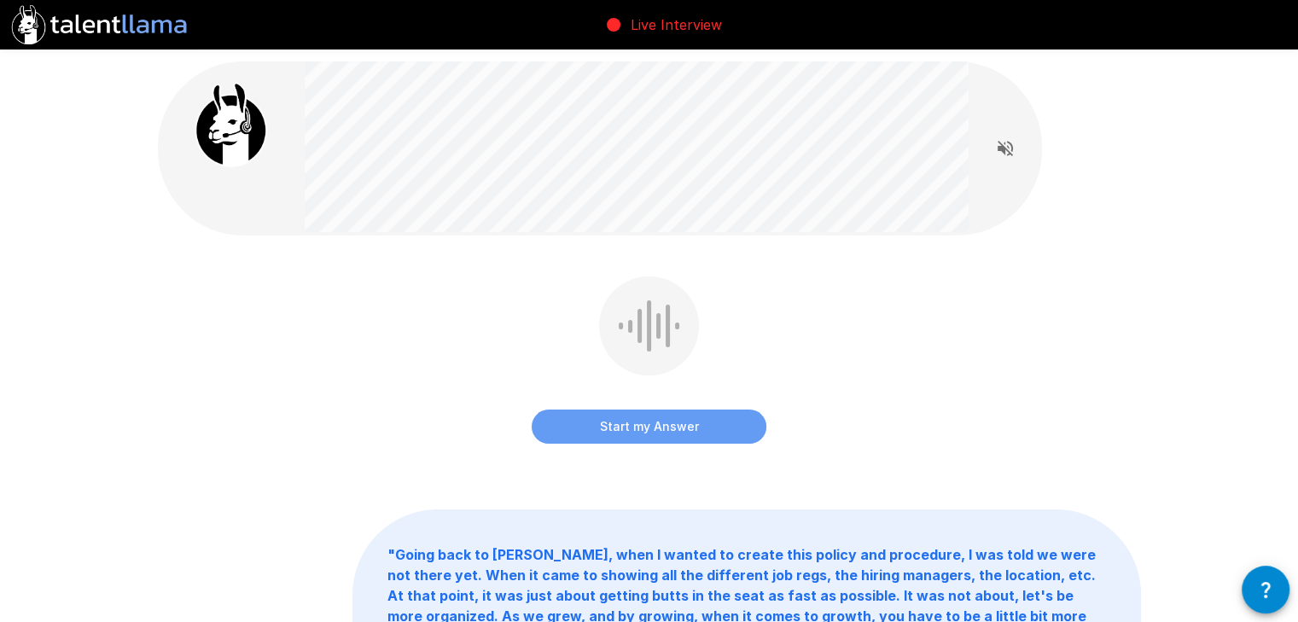
click at [621, 414] on button "Start my Answer" at bounding box center [649, 427] width 235 height 34
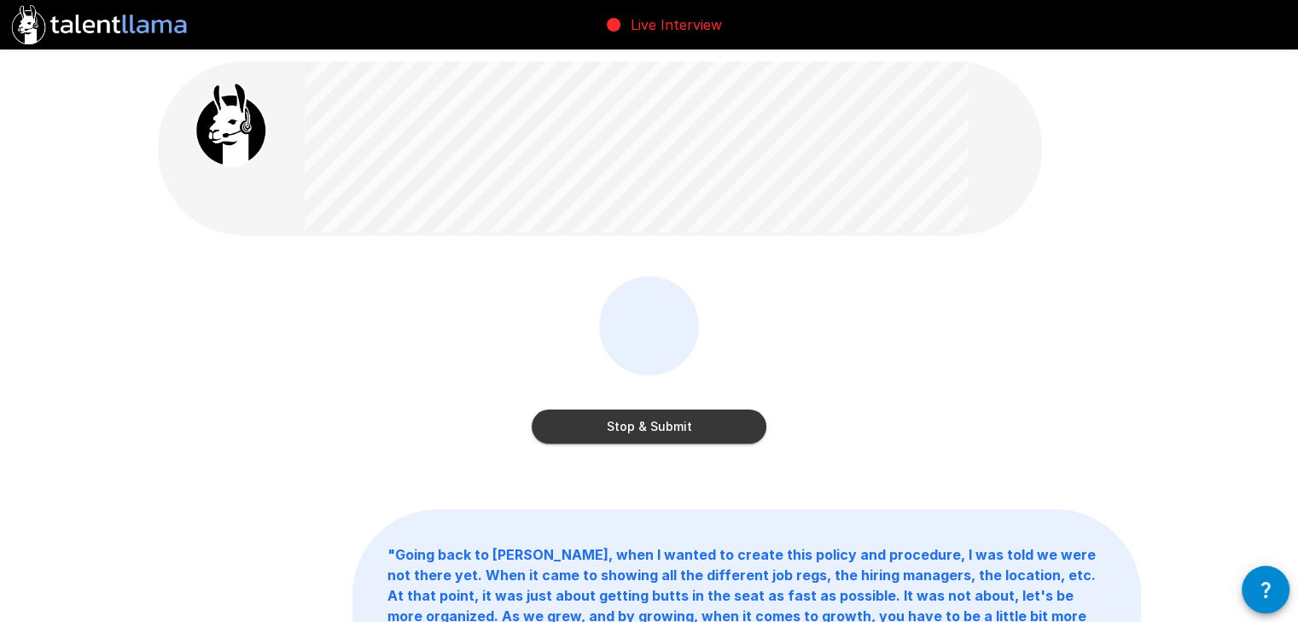
click at [621, 414] on button "Stop & Submit" at bounding box center [649, 427] width 235 height 34
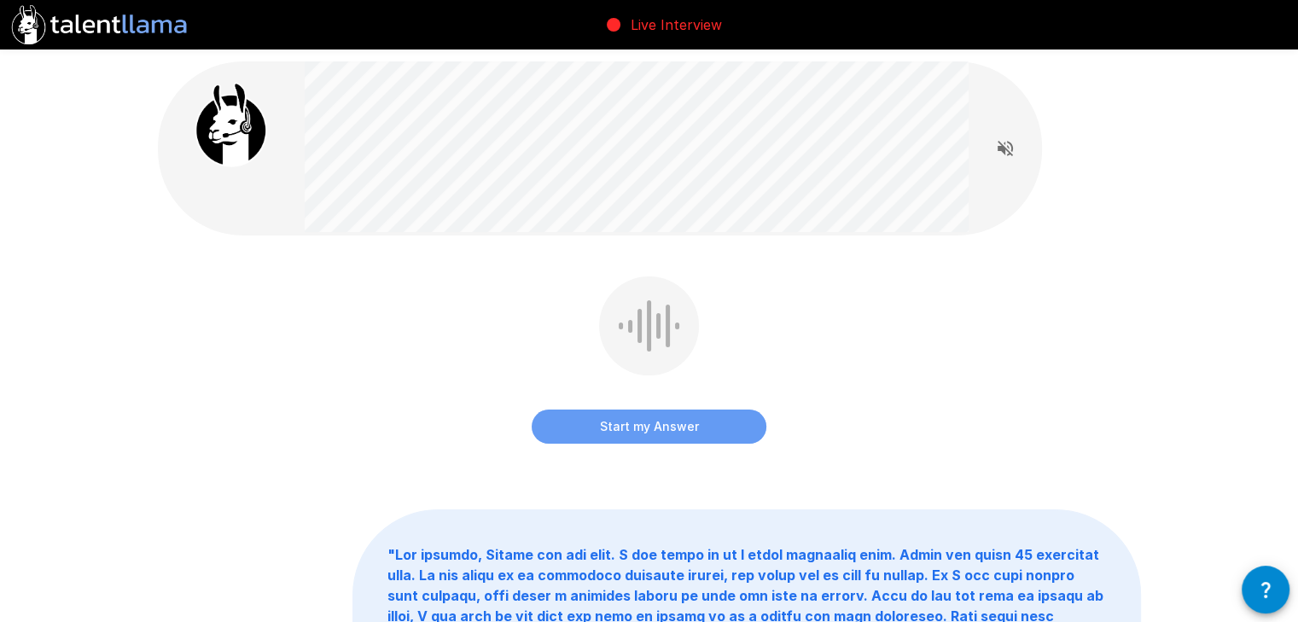
click at [615, 438] on button "Start my Answer" at bounding box center [649, 427] width 235 height 34
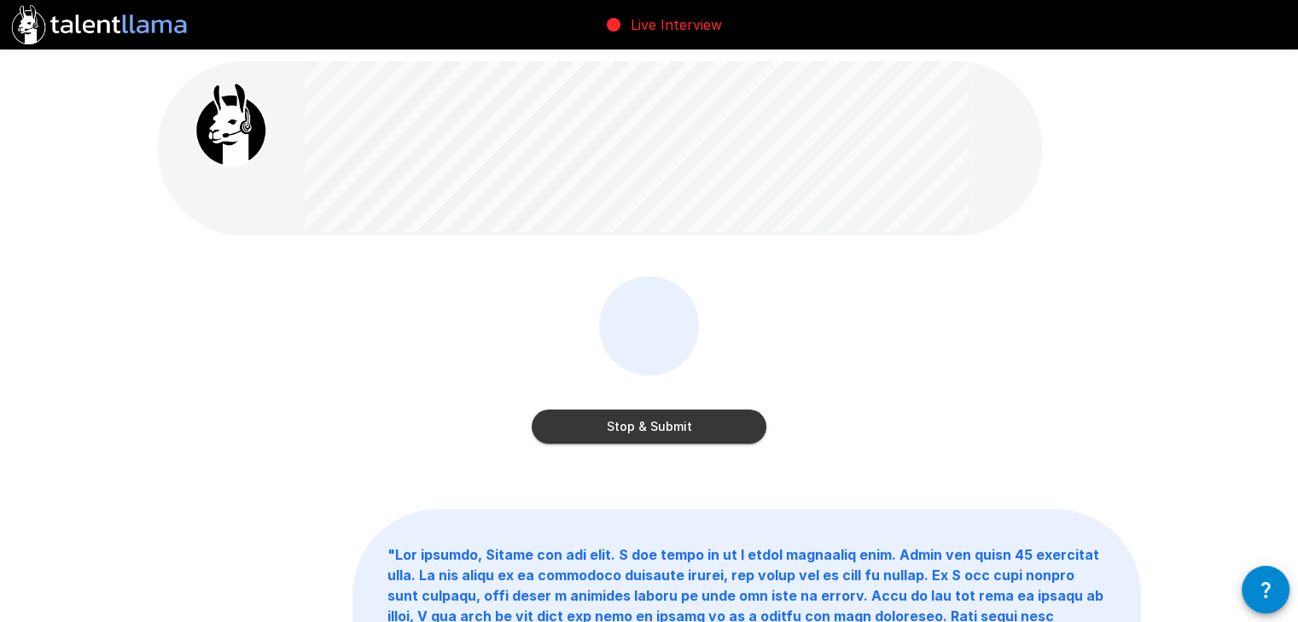
click at [617, 436] on button "Stop & Submit" at bounding box center [649, 427] width 235 height 34
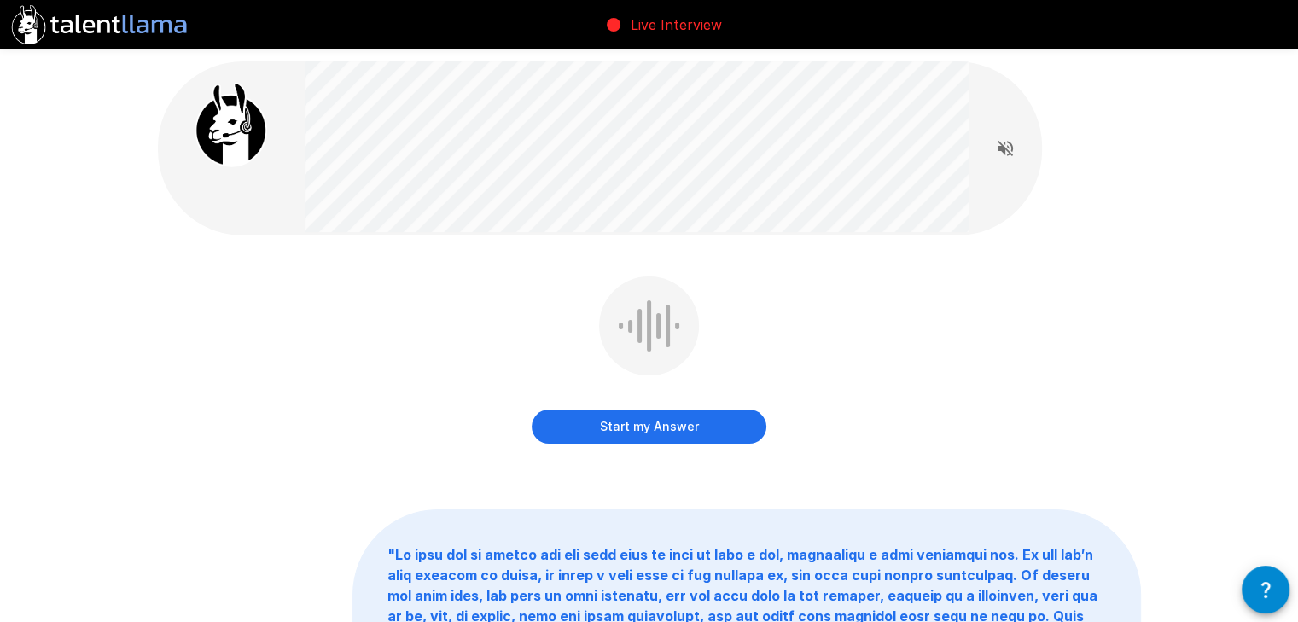
click at [617, 436] on button "Start my Answer" at bounding box center [649, 427] width 235 height 34
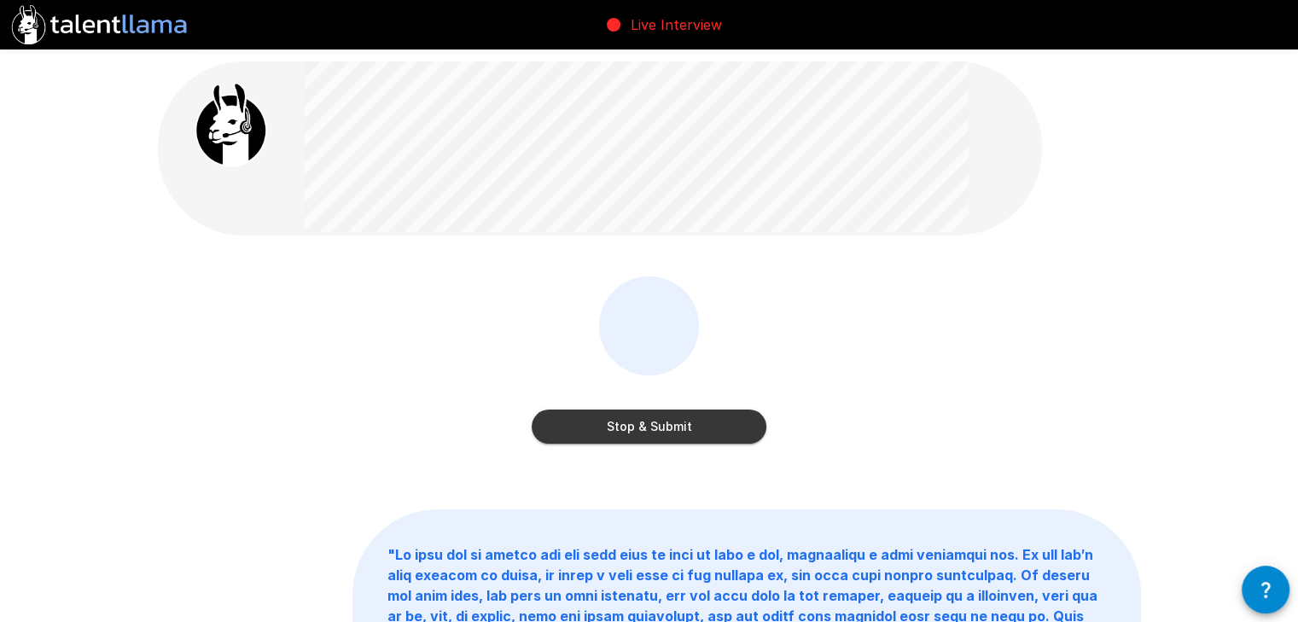
click at [619, 433] on button "Stop & Submit" at bounding box center [649, 427] width 235 height 34
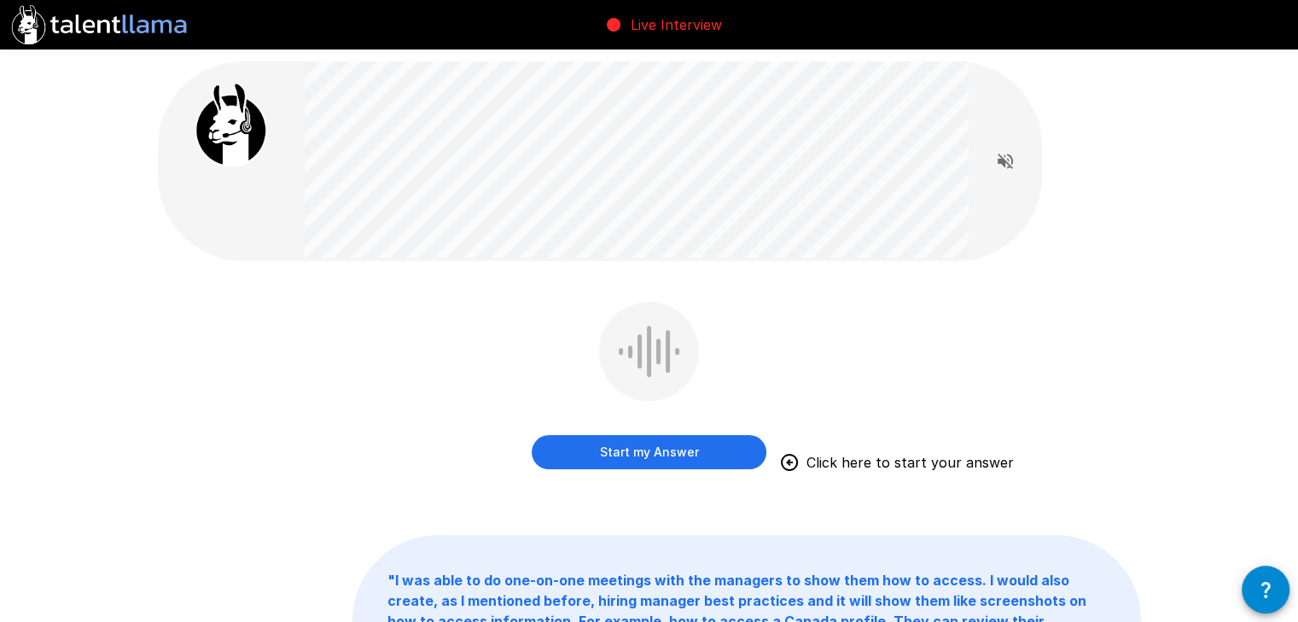
click at [618, 445] on button "Start my Answer" at bounding box center [649, 452] width 235 height 34
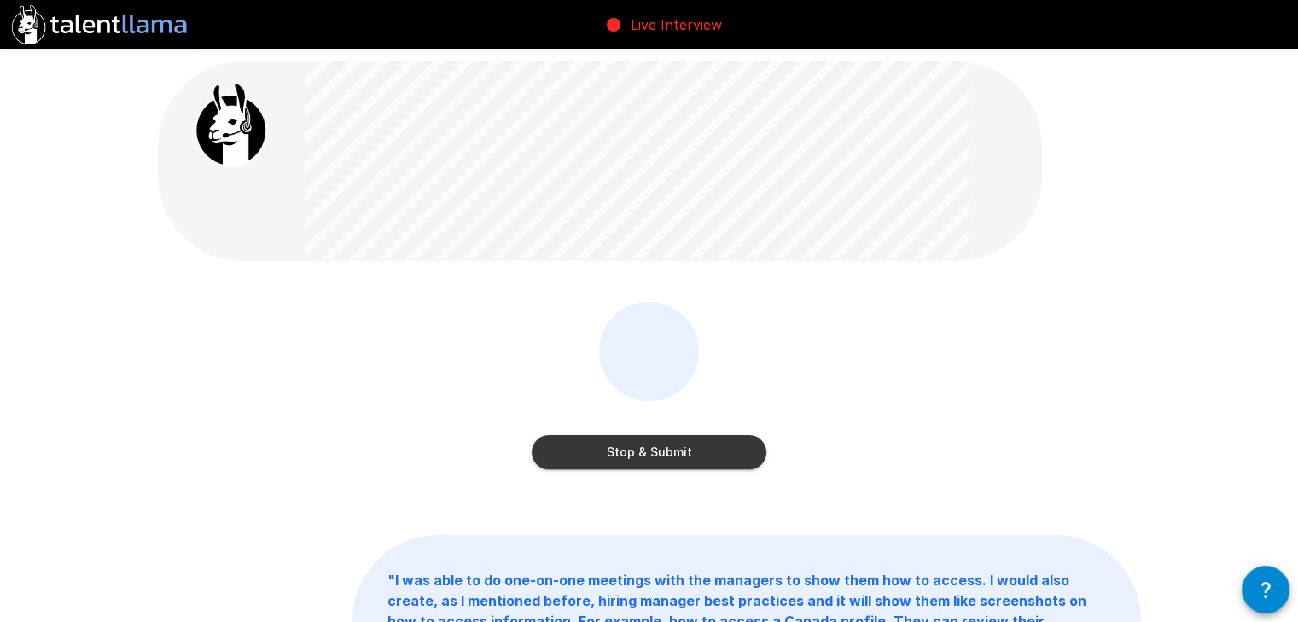
click at [665, 450] on button "Stop & Submit" at bounding box center [649, 452] width 235 height 34
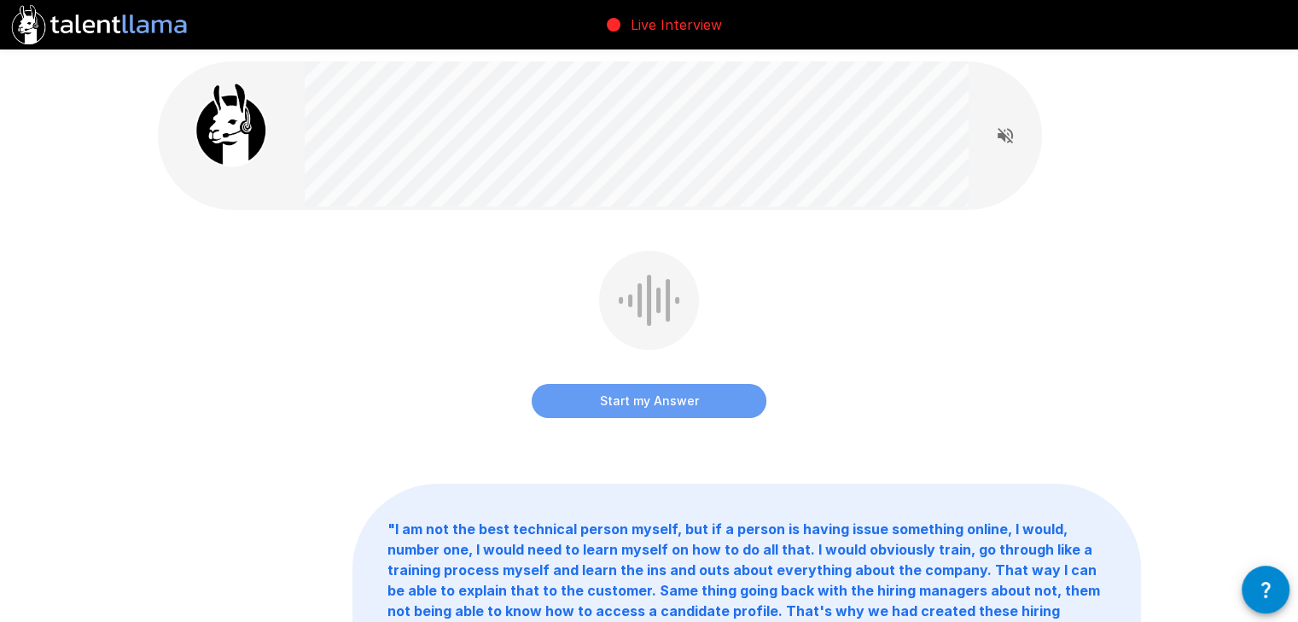
click at [610, 397] on button "Start my Answer" at bounding box center [649, 401] width 235 height 34
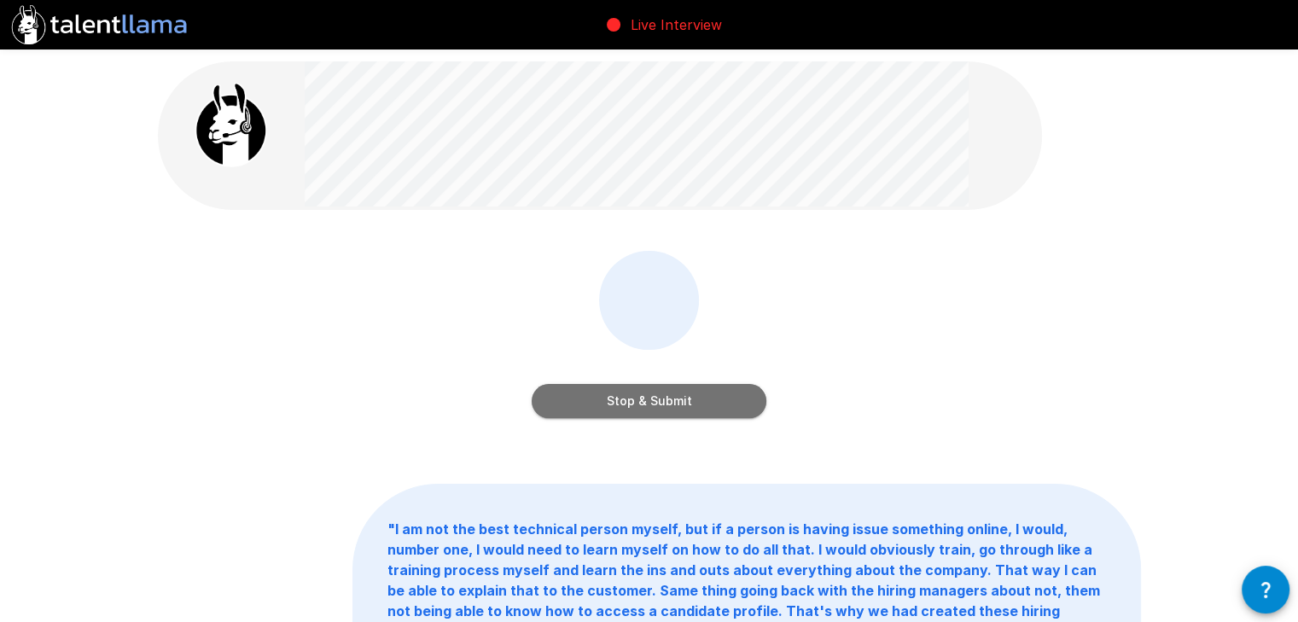
click at [647, 398] on button "Stop & Submit" at bounding box center [649, 401] width 235 height 34
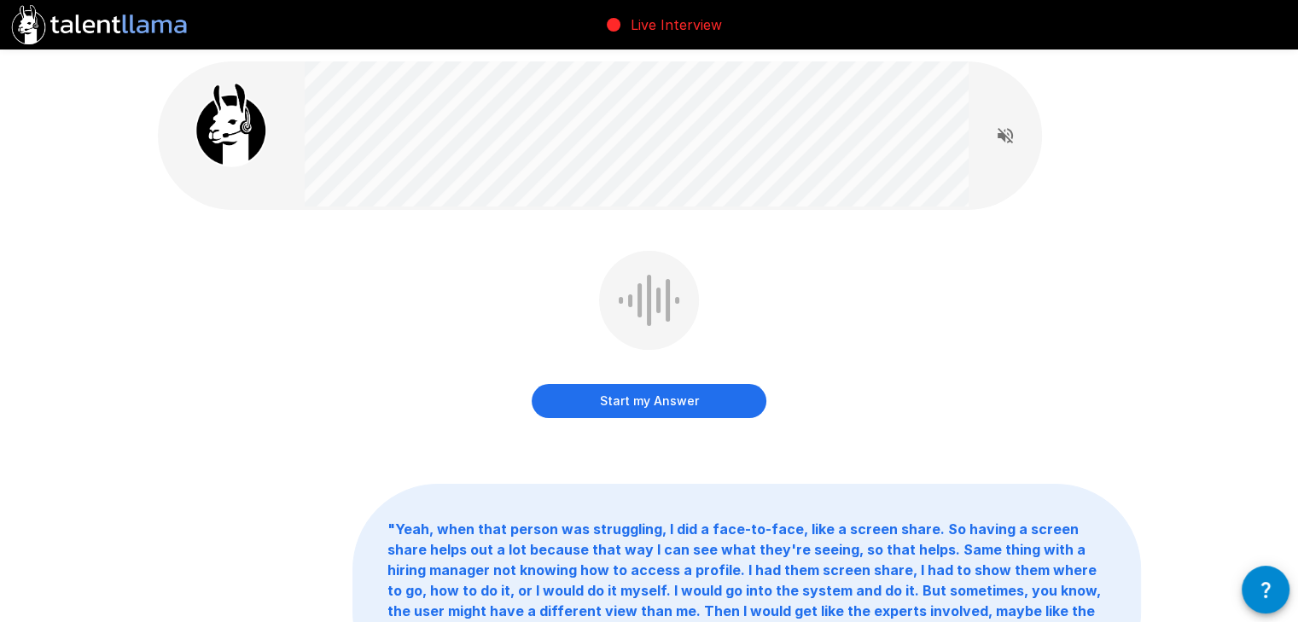
click at [632, 384] on button "Start my Answer" at bounding box center [649, 401] width 235 height 34
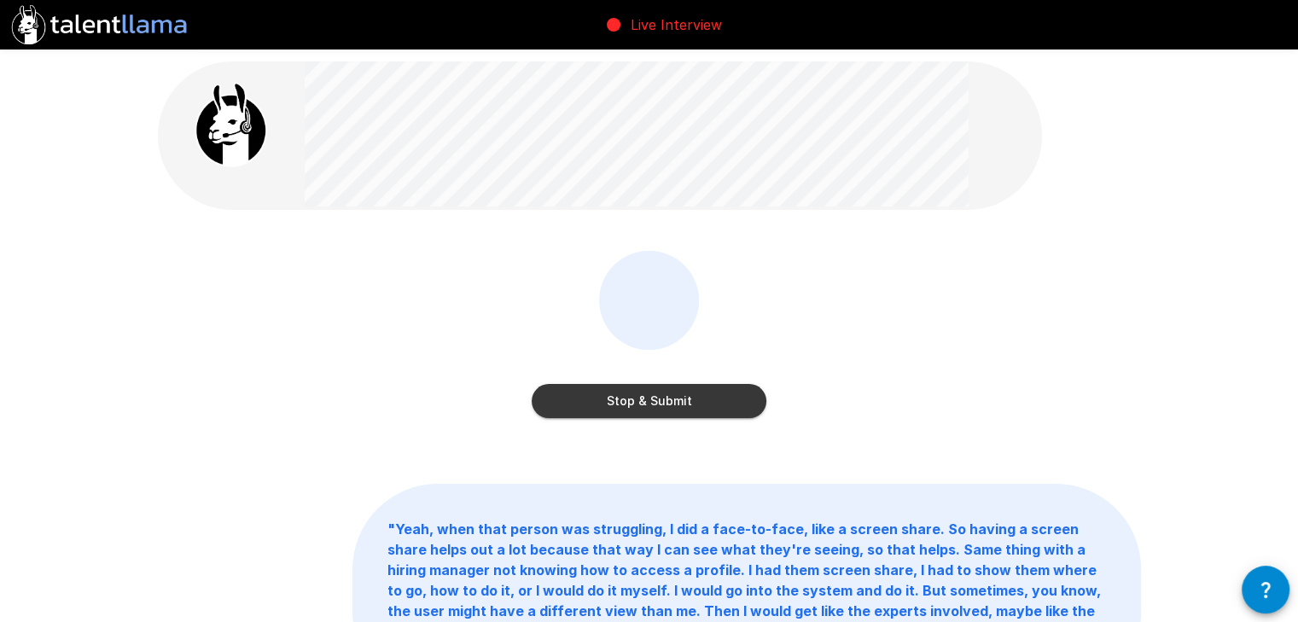
click at [614, 409] on button "Stop & Submit" at bounding box center [649, 401] width 235 height 34
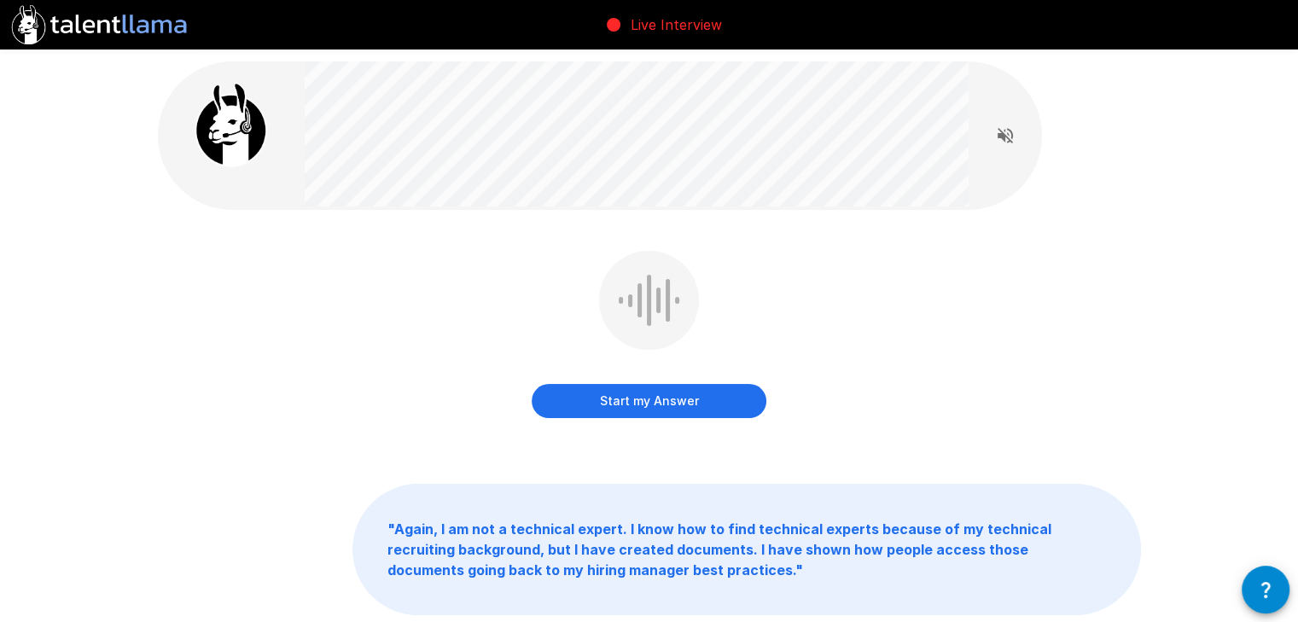
click at [614, 409] on button "Start my Answer" at bounding box center [649, 401] width 235 height 34
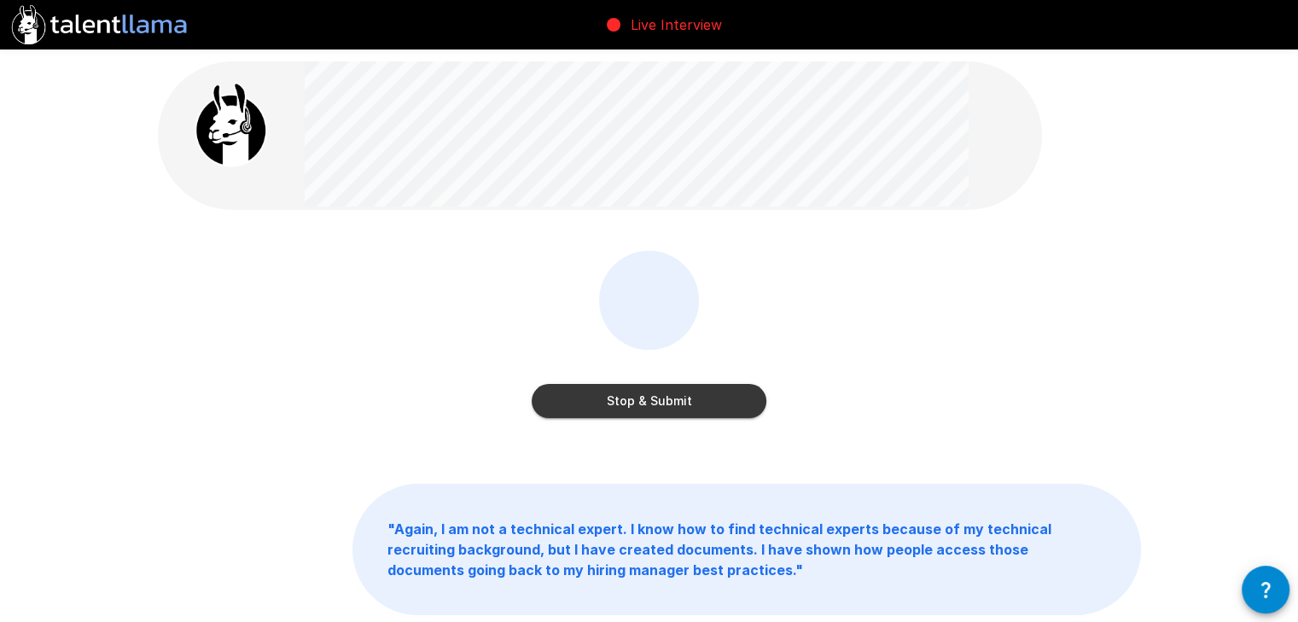
click at [614, 402] on button "Stop & Submit" at bounding box center [649, 401] width 235 height 34
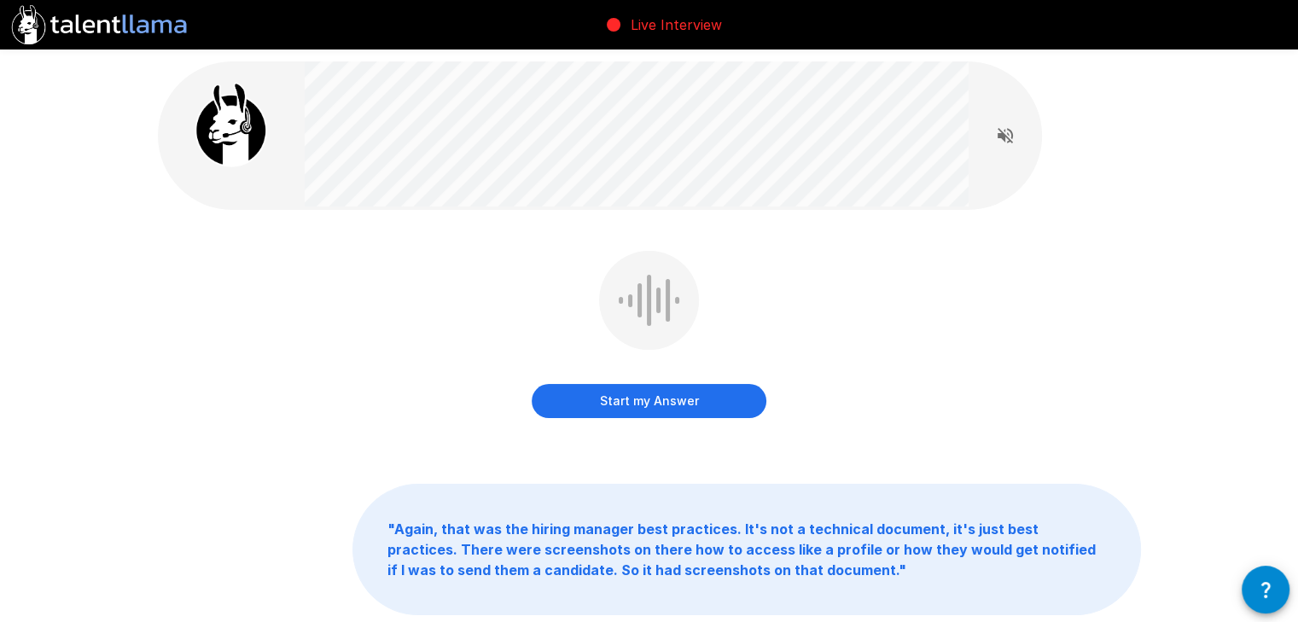
click at [614, 402] on button "Start my Answer" at bounding box center [649, 401] width 235 height 34
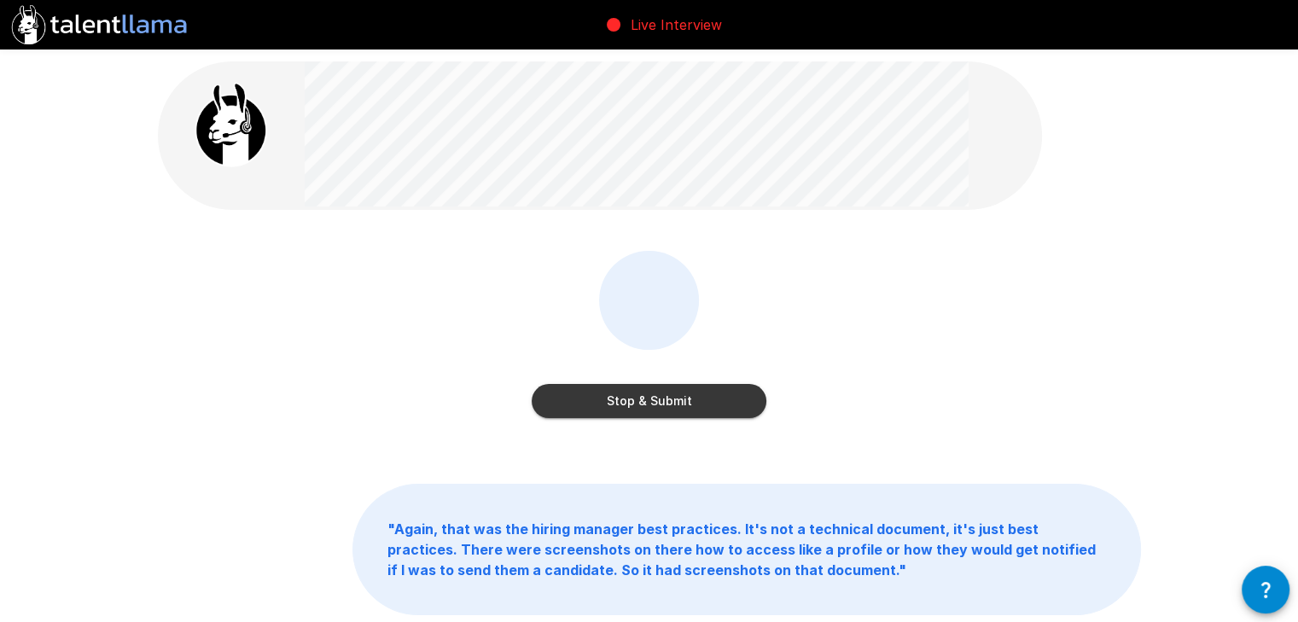
click at [617, 402] on button "Stop & Submit" at bounding box center [649, 401] width 235 height 34
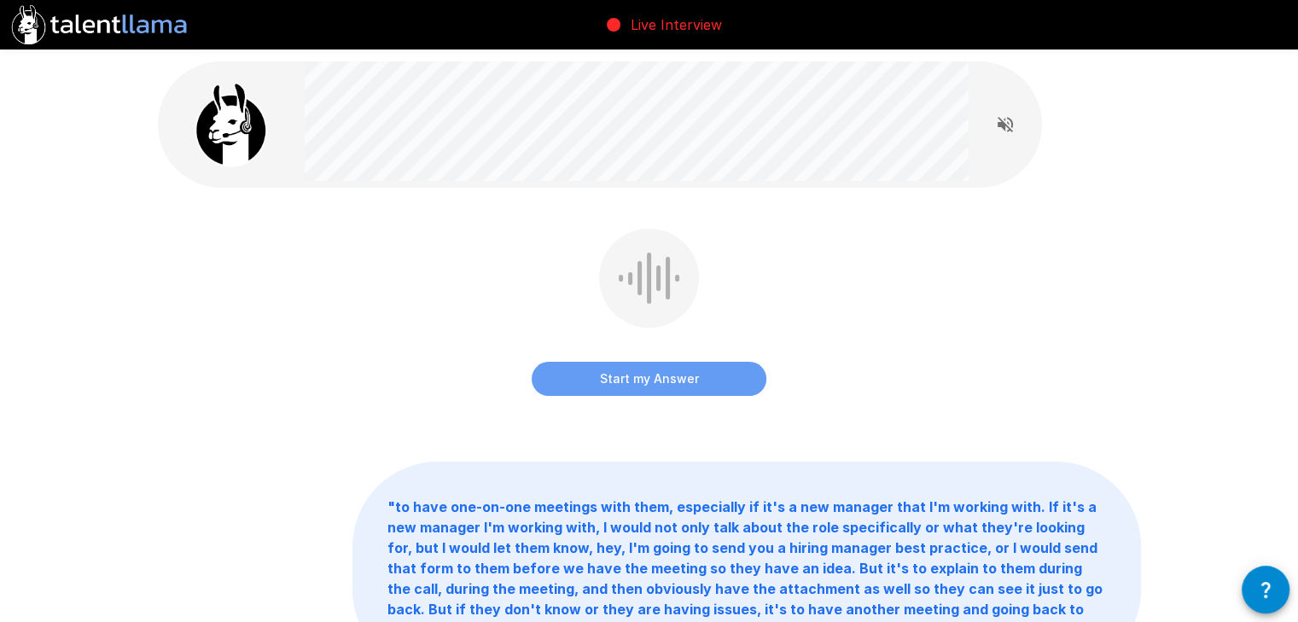
click at [685, 382] on button "Start my Answer" at bounding box center [649, 379] width 235 height 34
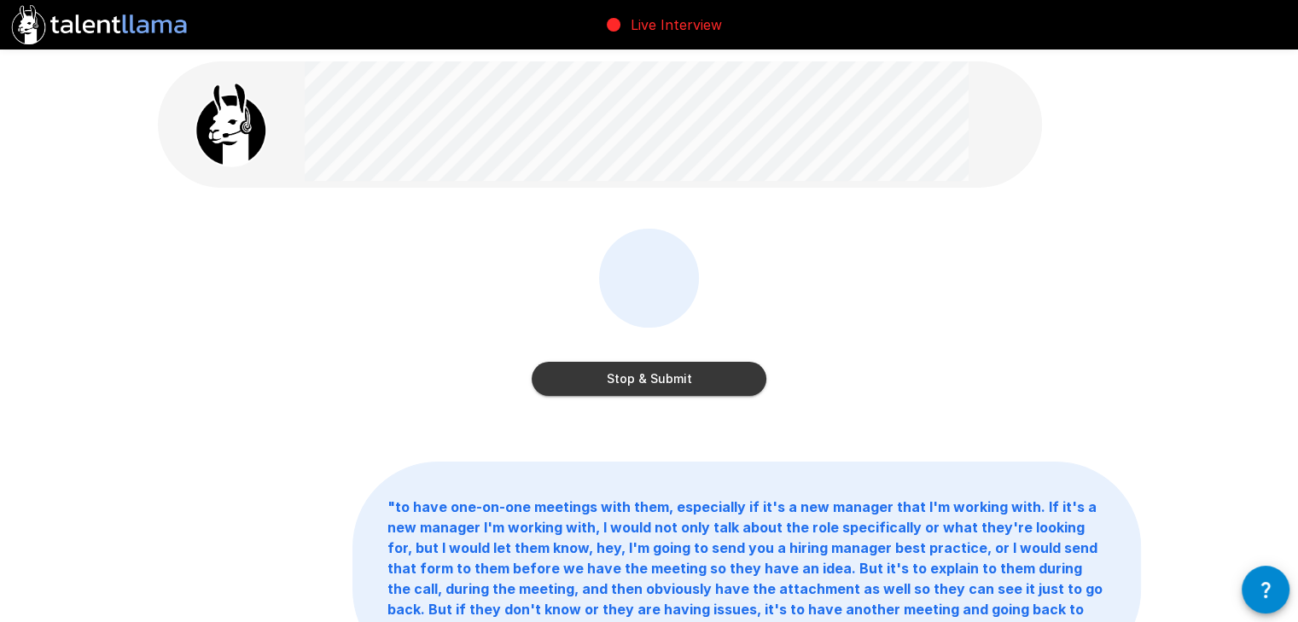
click at [685, 382] on button "Stop & Submit" at bounding box center [649, 379] width 235 height 34
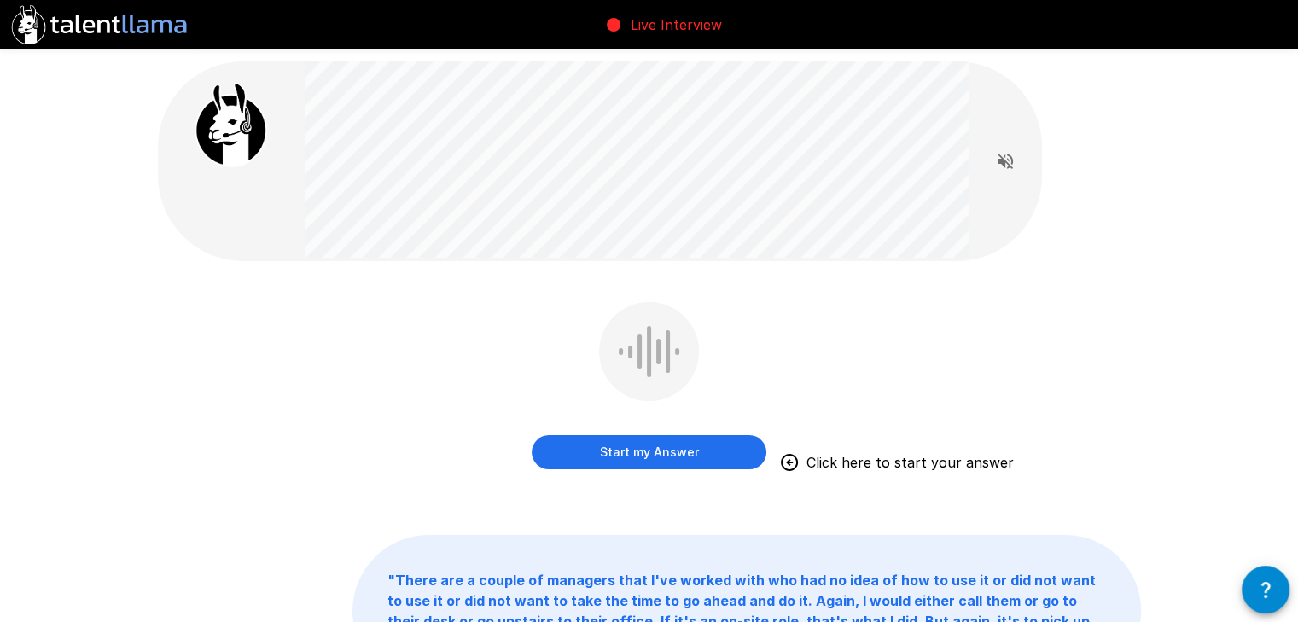
click at [681, 456] on button "Start my Answer" at bounding box center [649, 452] width 235 height 34
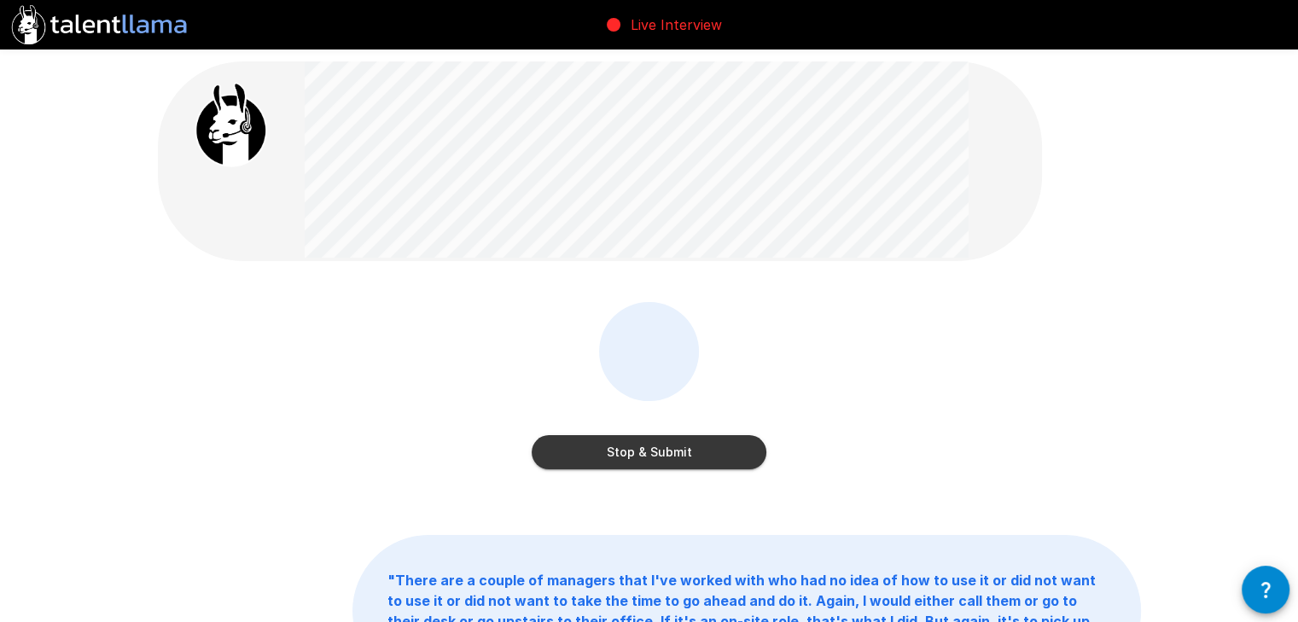
click at [681, 456] on button "Stop & Submit" at bounding box center [649, 452] width 235 height 34
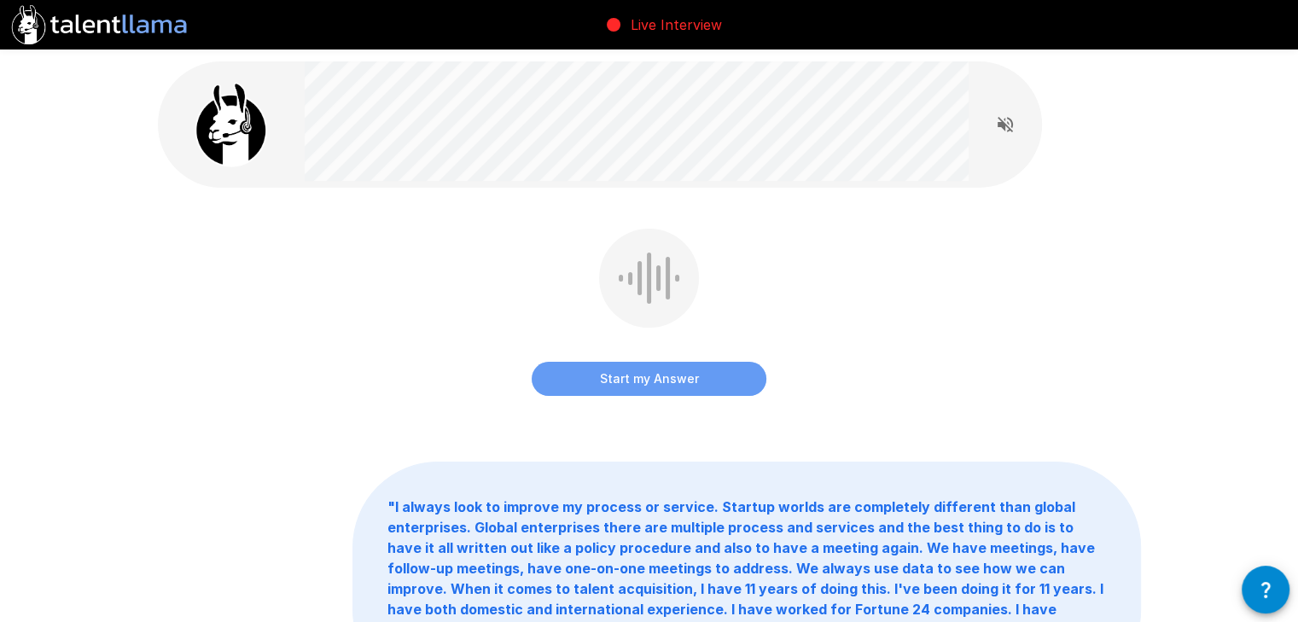
click at [592, 384] on button "Start my Answer" at bounding box center [649, 379] width 235 height 34
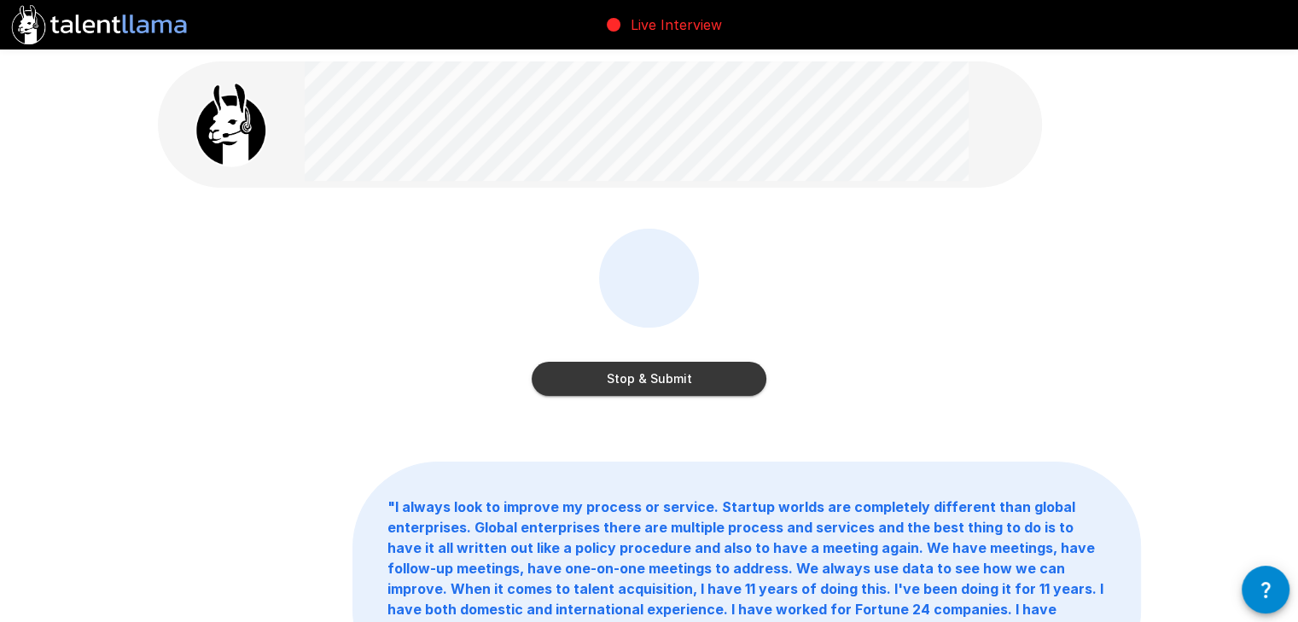
click at [592, 384] on button "Stop & Submit" at bounding box center [649, 379] width 235 height 34
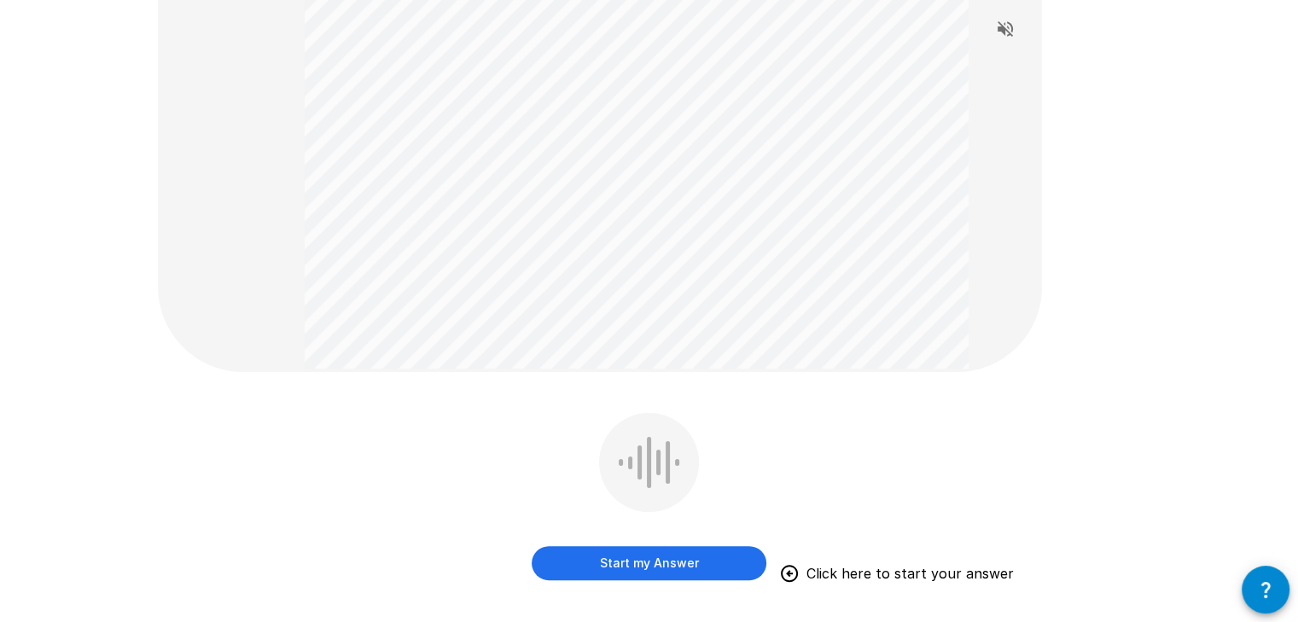
scroll to position [512, 0]
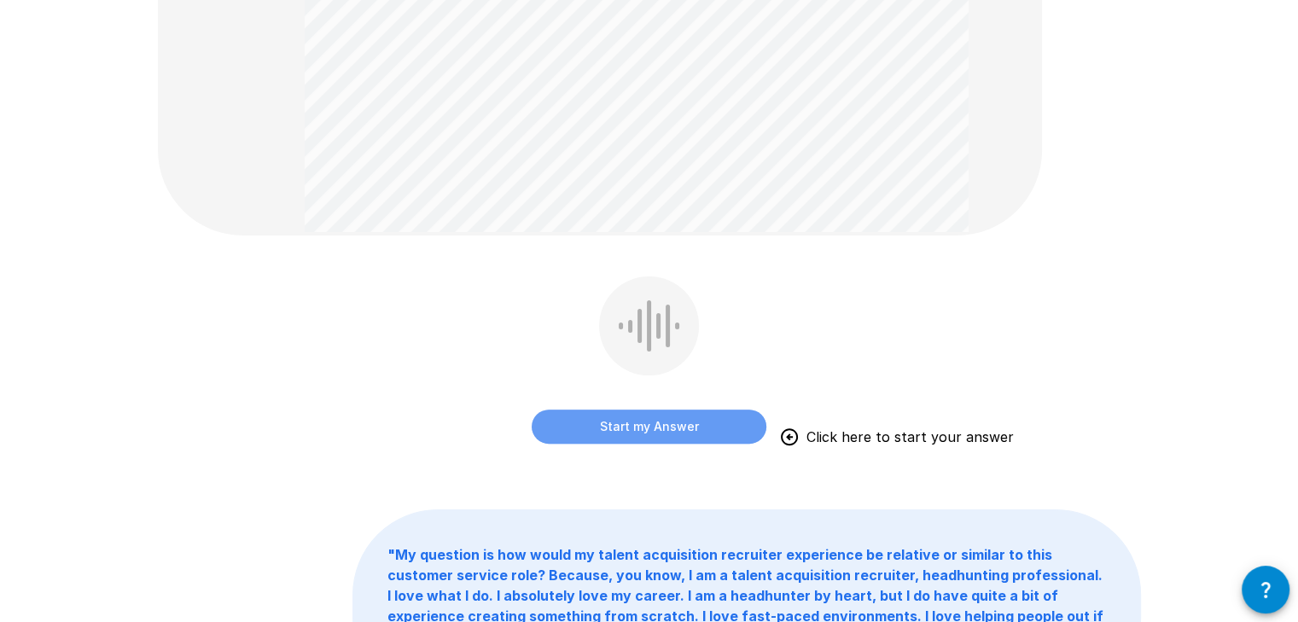
click at [696, 417] on button "Start my Answer" at bounding box center [649, 427] width 235 height 34
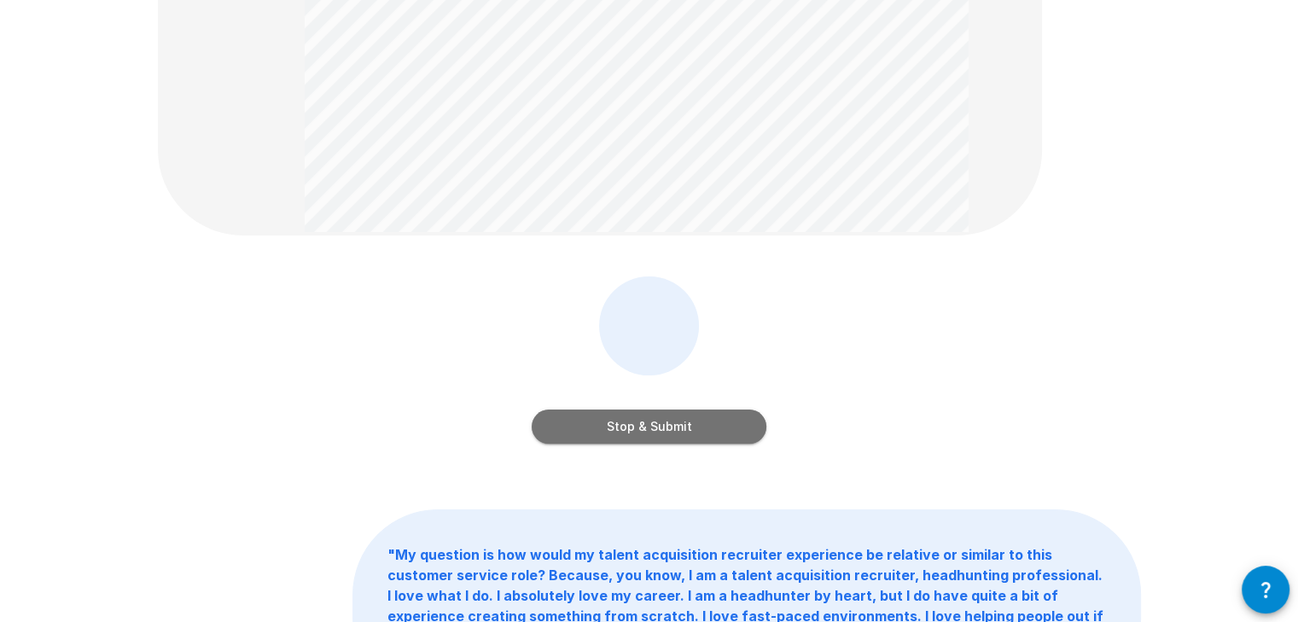
click at [708, 422] on button "Stop & Submit" at bounding box center [649, 427] width 235 height 34
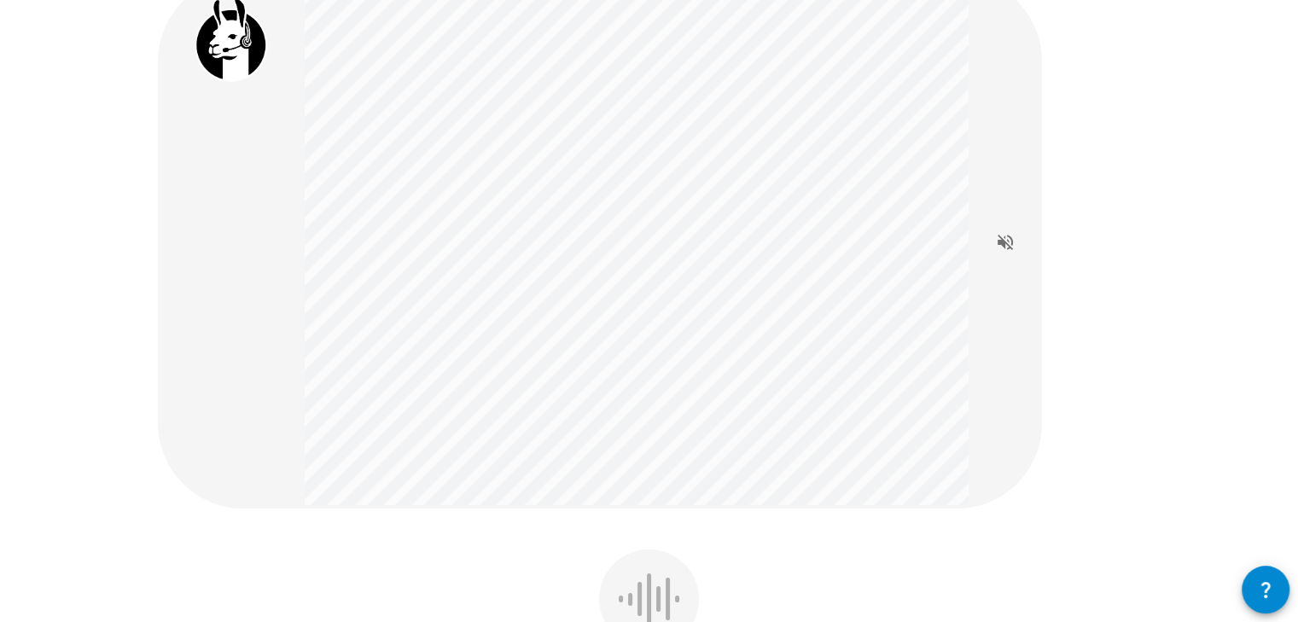
scroll to position [256, 0]
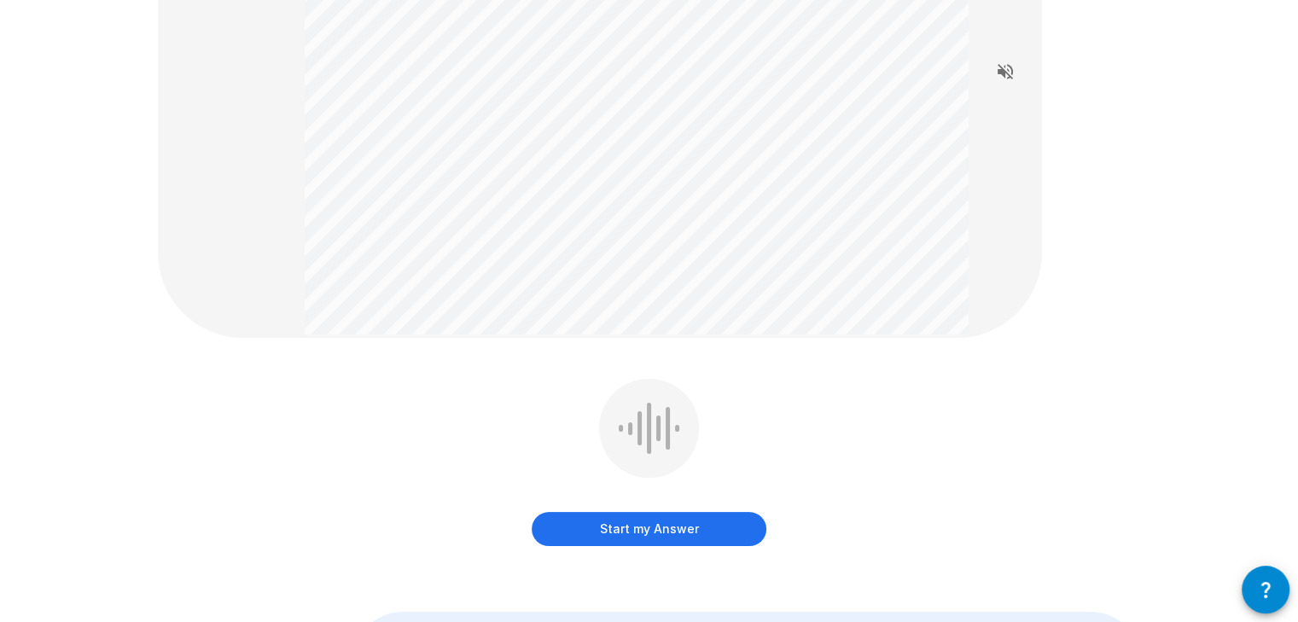
click at [603, 523] on button "Start my Answer" at bounding box center [649, 529] width 235 height 34
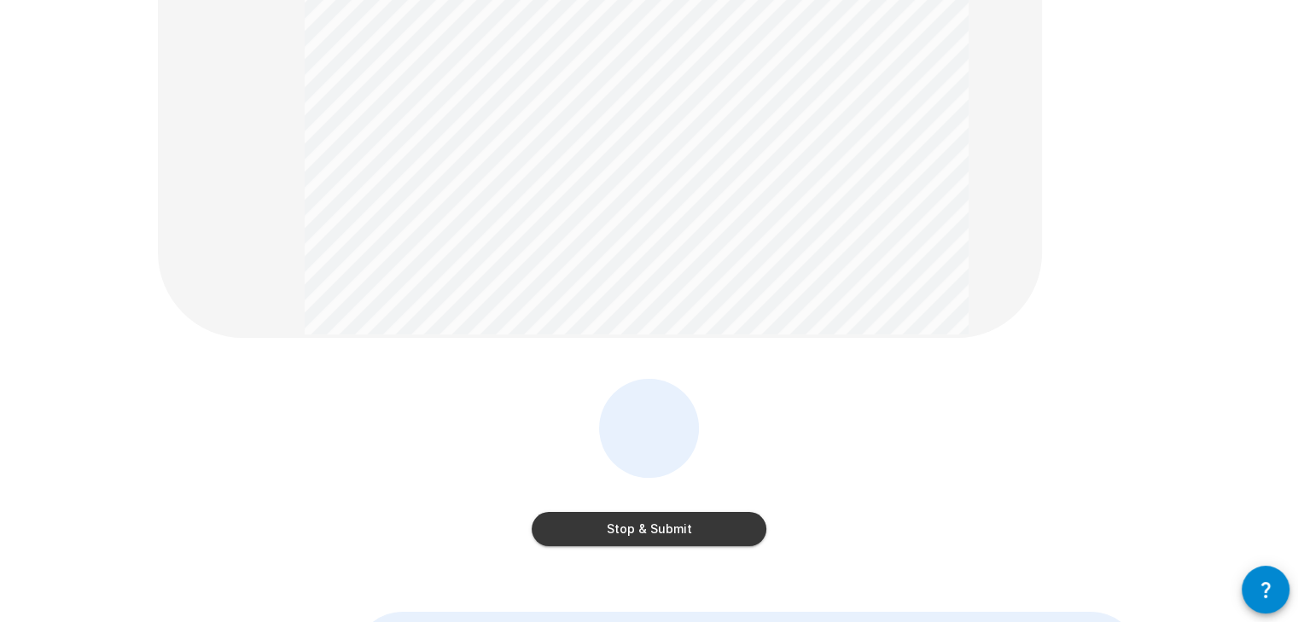
click at [661, 525] on button "Stop & Submit" at bounding box center [649, 529] width 235 height 34
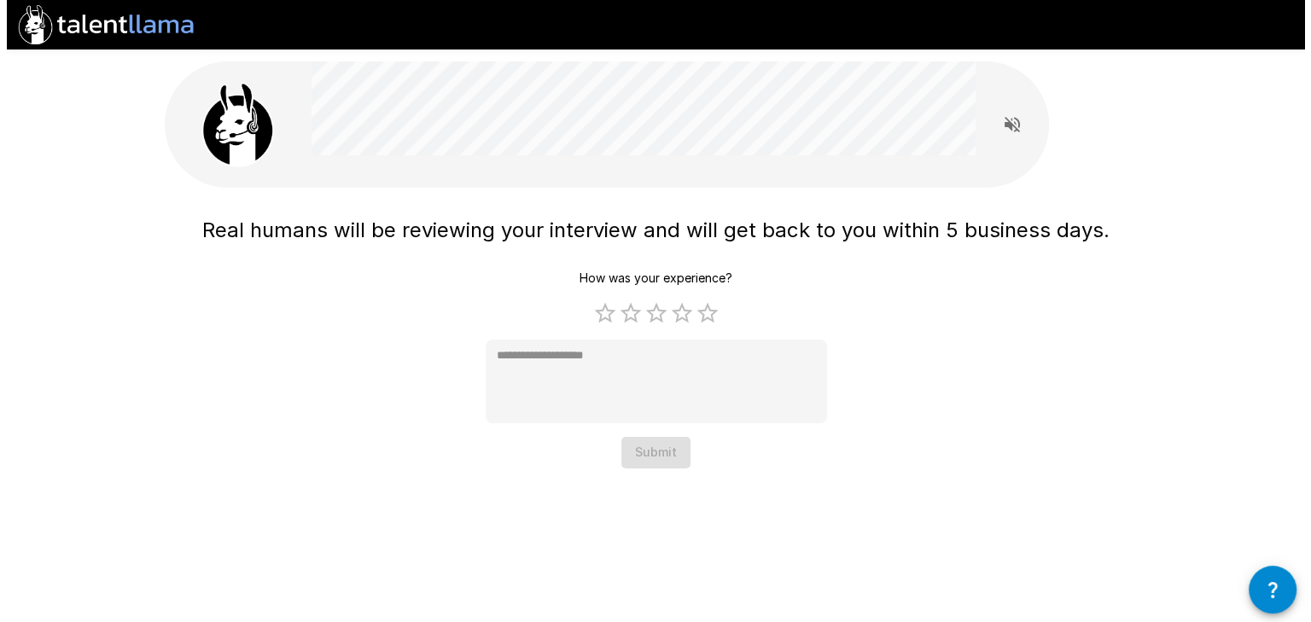
scroll to position [0, 0]
type textarea "*"
